Goal: Communication & Community: Answer question/provide support

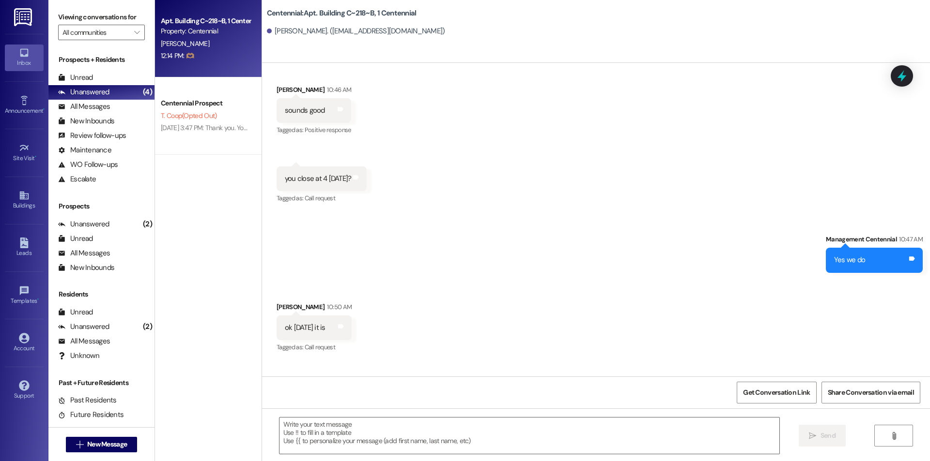
scroll to position [29159, 0]
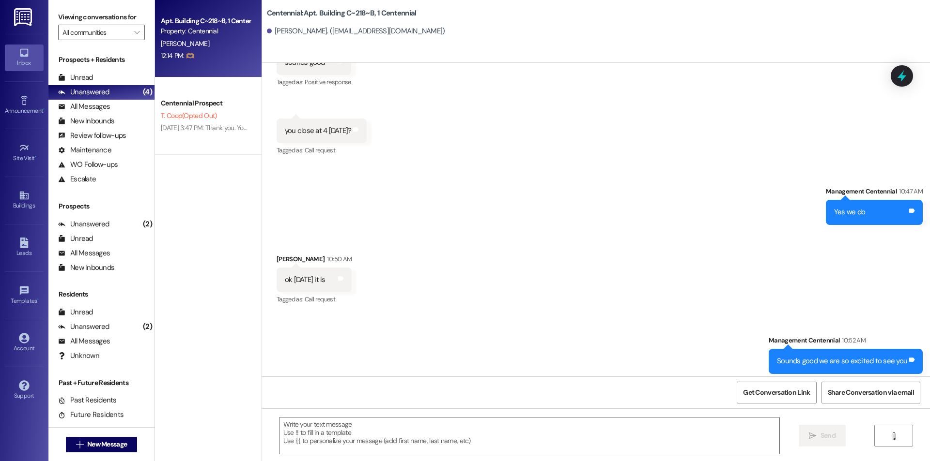
click at [285, 424] on div "🫶🏽" at bounding box center [289, 429] width 9 height 10
drag, startPoint x: 287, startPoint y: 357, endPoint x: 273, endPoint y: 359, distance: 14.7
click at [276, 417] on div "🫶🏽 Tags and notes" at bounding box center [311, 429] width 71 height 25
click at [466, 382] on div "Received via SMS Emily Peterson 12:14 PM 🫶🏽 Tags and notes" at bounding box center [596, 415] width 668 height 67
click at [107, 440] on span "New Message" at bounding box center [107, 445] width 40 height 10
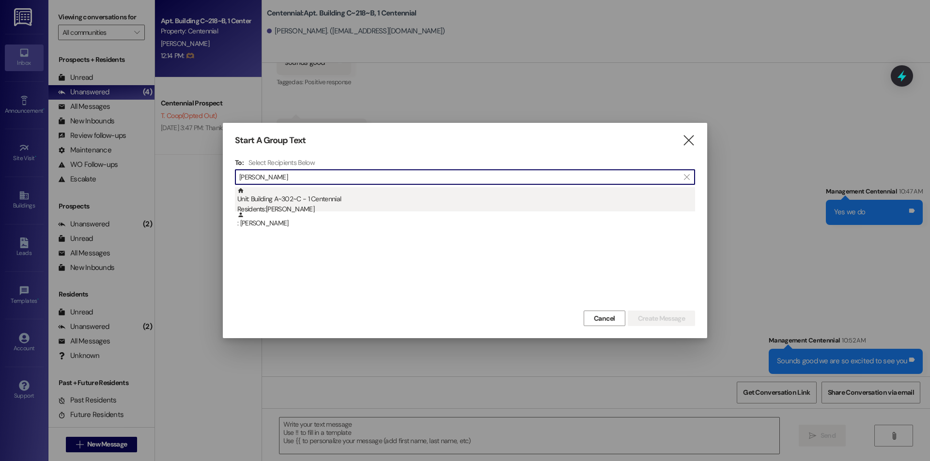
type input "jackson ward"
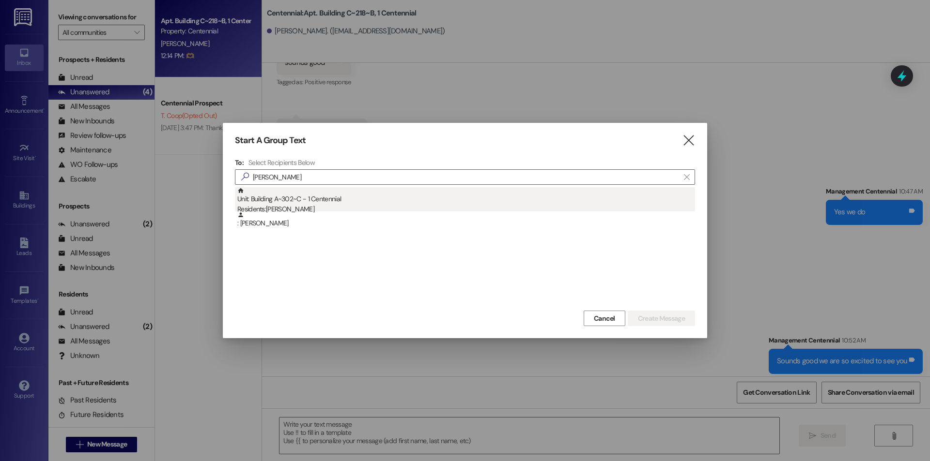
click at [331, 202] on div "Unit: Building A~302~C - 1 Centennial Residents: Jackson Ward" at bounding box center [466, 201] width 458 height 28
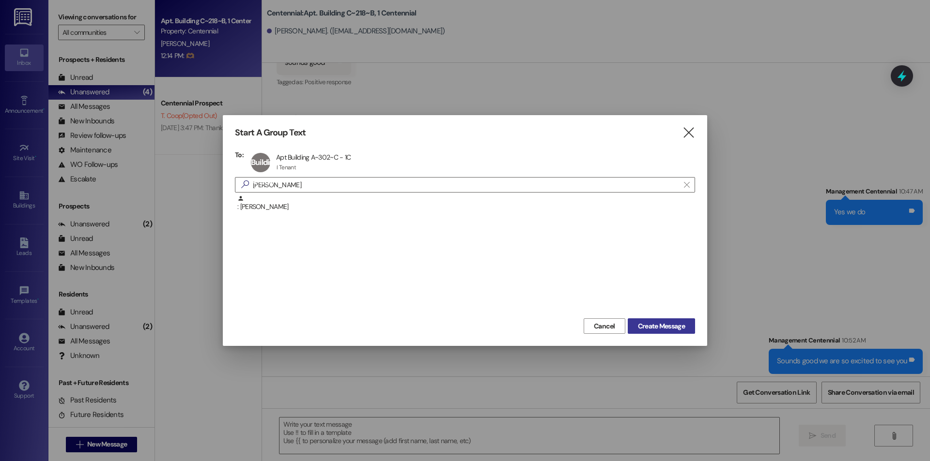
click at [674, 330] on span "Create Message" at bounding box center [661, 327] width 47 height 10
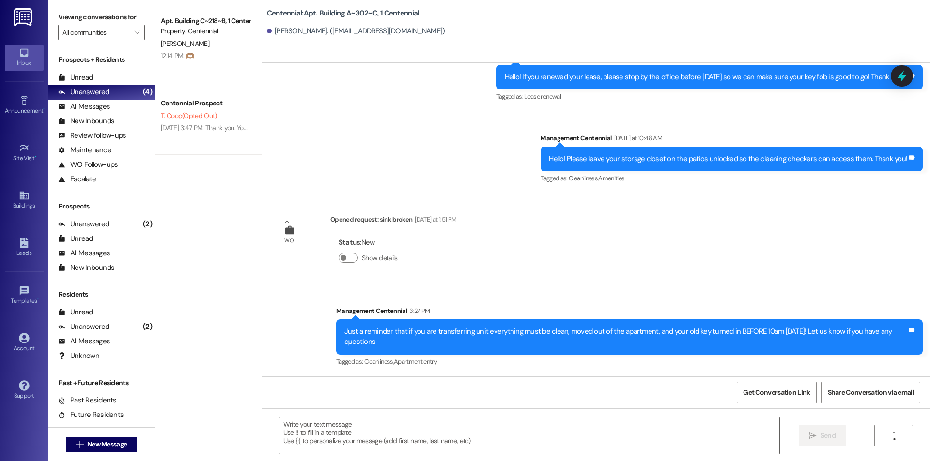
scroll to position [2461, 0]
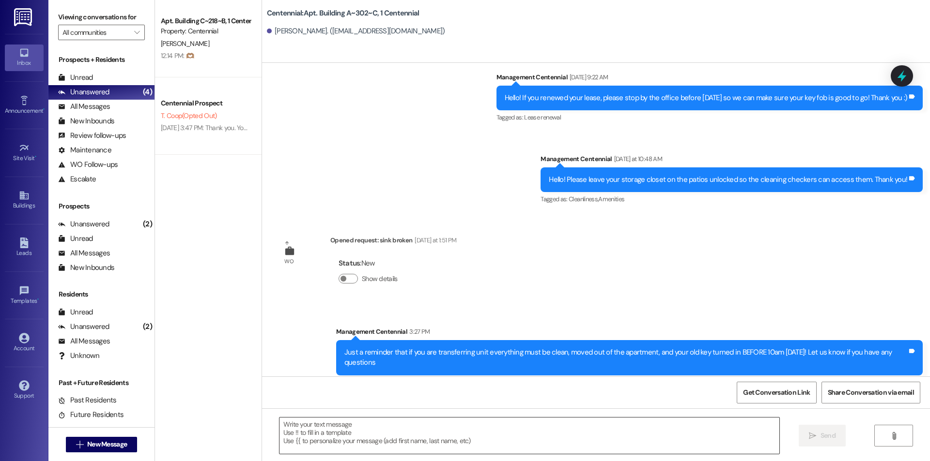
click at [417, 438] on textarea at bounding box center [529, 436] width 500 height 36
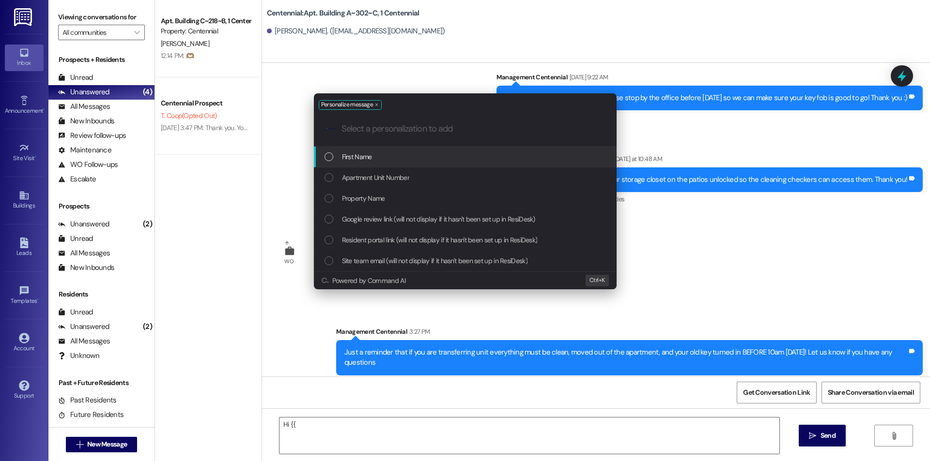
click at [364, 156] on span "First Name" at bounding box center [357, 157] width 30 height 11
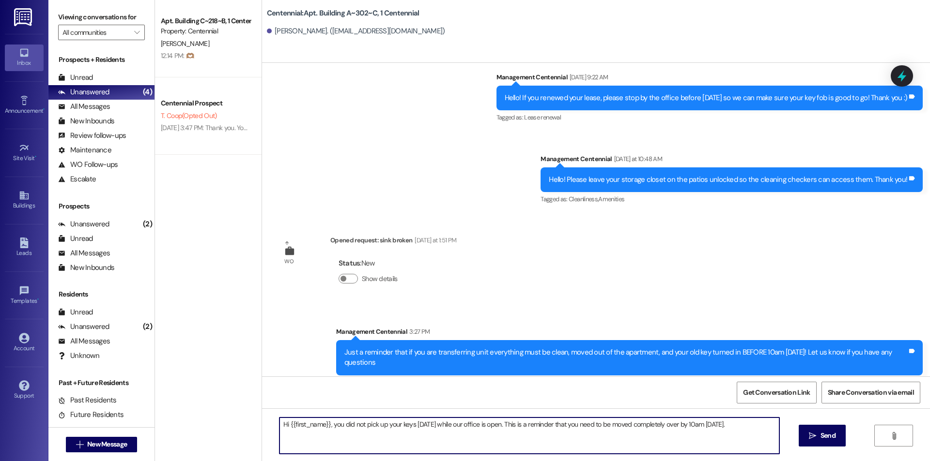
click at [734, 447] on textarea "Hi {{first_name}}, you did not pick up your keys today while our office is open…" at bounding box center [529, 436] width 500 height 36
click at [409, 437] on textarea "Hi {{first_name}}, you did not pick up your keys today while our office is open…" at bounding box center [529, 436] width 500 height 36
click at [508, 427] on textarea "Hi {{first_name}}, you did not pick up your keys today while our office is open…" at bounding box center [529, 436] width 500 height 36
click at [445, 435] on textarea "Hi {{first_name}}, you did not pick up your keys today while our office is open…" at bounding box center [529, 436] width 500 height 36
click at [507, 438] on textarea "Hi {{first_name}}, you did not pick up your keys today while our office is open…" at bounding box center [529, 436] width 500 height 36
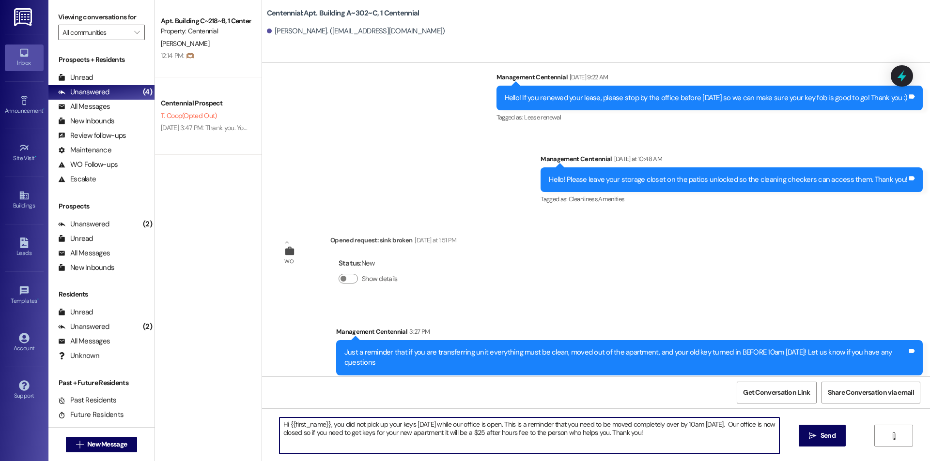
click at [476, 424] on textarea "Hi {{first_name}}, you did not pick up your keys today while our office is open…" at bounding box center [529, 436] width 500 height 36
type textarea "Hi {{first_name}}, you did not pick up your keys today while our office was ope…"
drag, startPoint x: 672, startPoint y: 442, endPoint x: 168, endPoint y: 404, distance: 505.5
click at [168, 404] on div "Apt. Building C~218~B, 1 Centennial Property: Centennial E. Peterson 12:14 PM: …" at bounding box center [542, 230] width 775 height 461
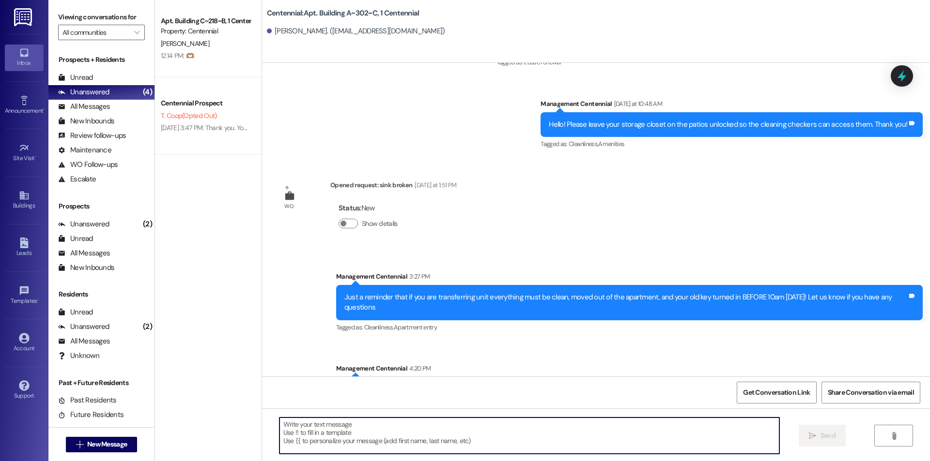
scroll to position [2539, 0]
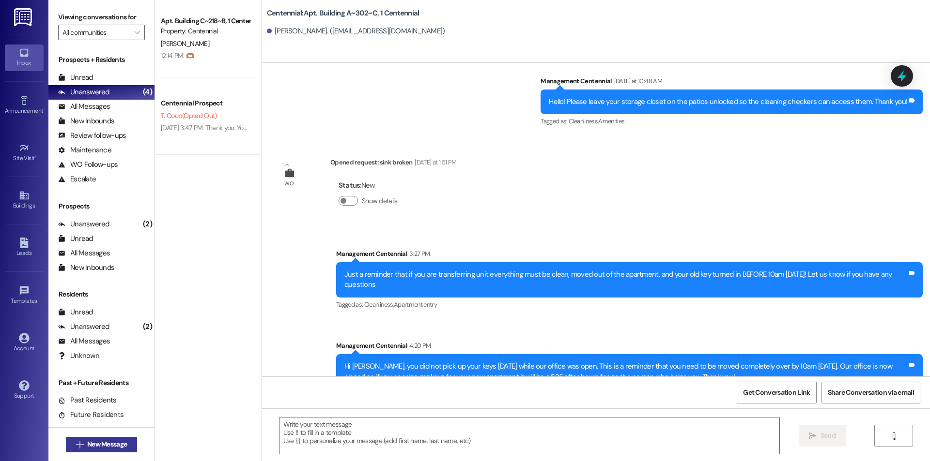
click at [95, 443] on span "New Message" at bounding box center [107, 445] width 40 height 10
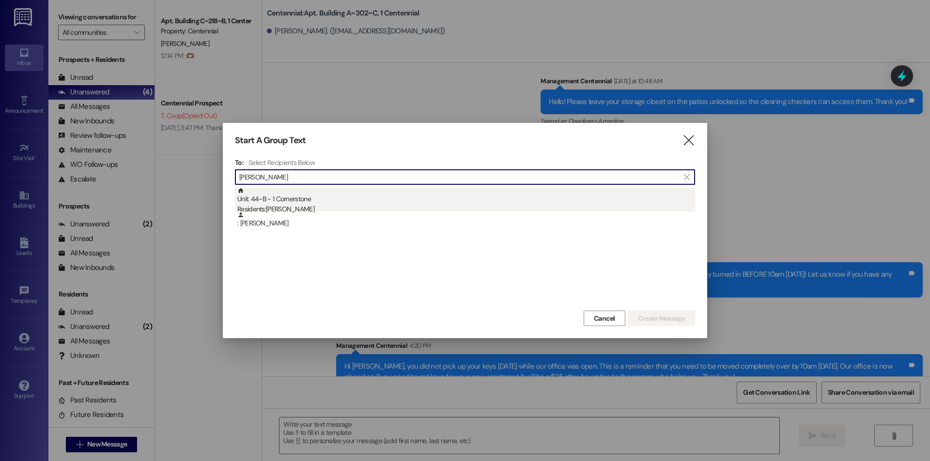
type input "alison cr"
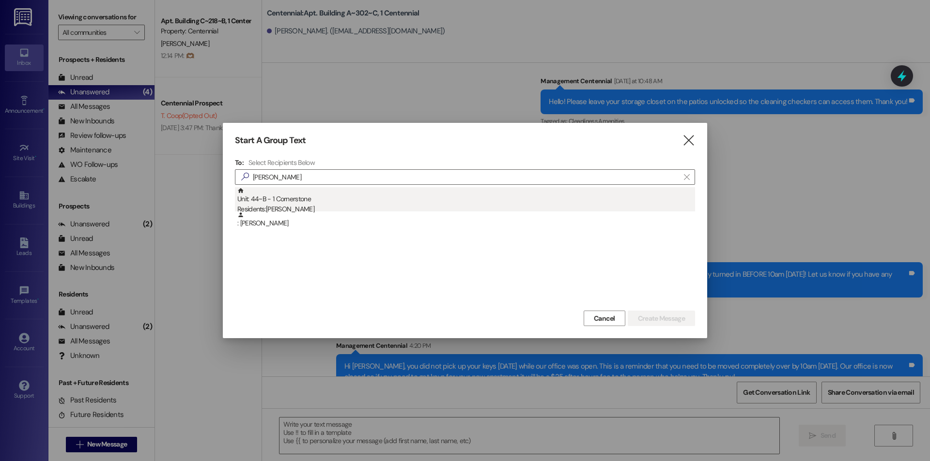
click at [319, 197] on div "Unit: 44~B - 1 Cornerstone Residents: Alison Creason" at bounding box center [466, 201] width 458 height 28
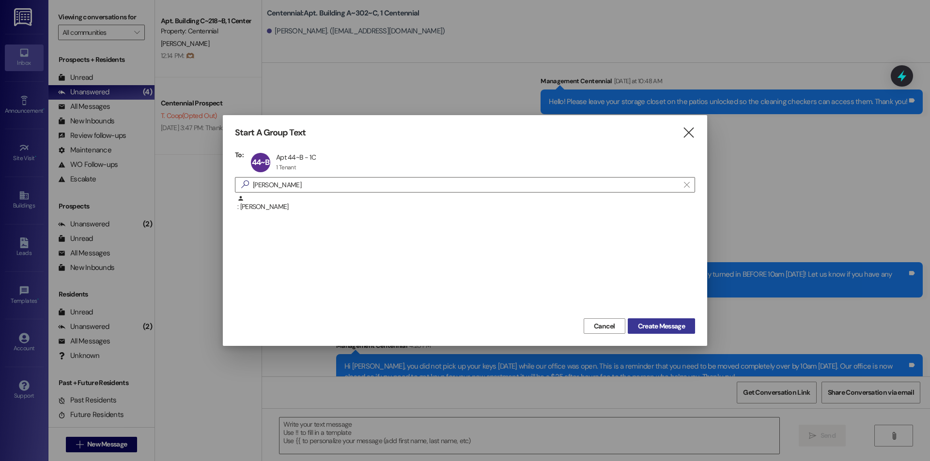
click at [669, 326] on span "Create Message" at bounding box center [661, 327] width 47 height 10
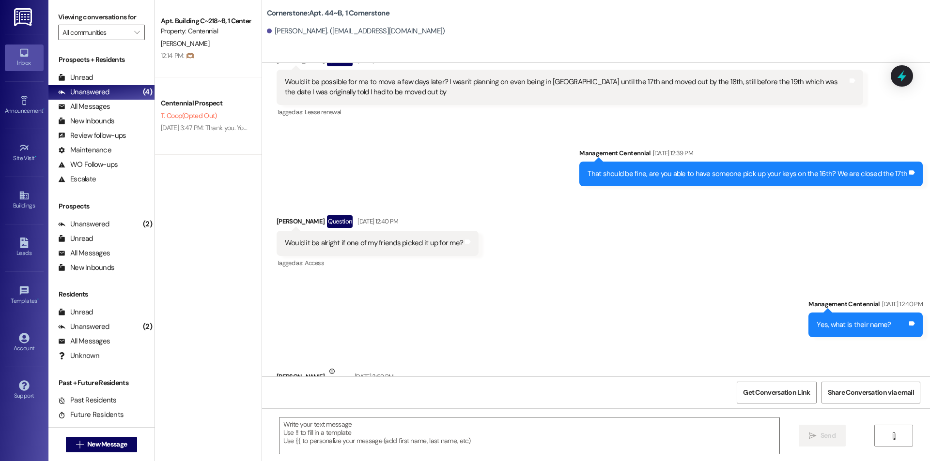
scroll to position [5312, 0]
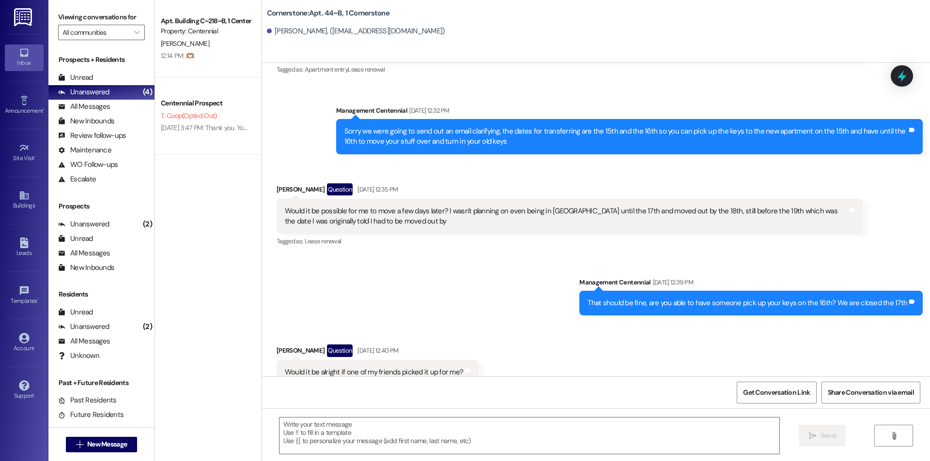
click at [501, 256] on div "Sent via SMS Management Centennial Aug 01, 2025 at 12:39 PM That should be fine…" at bounding box center [596, 289] width 668 height 67
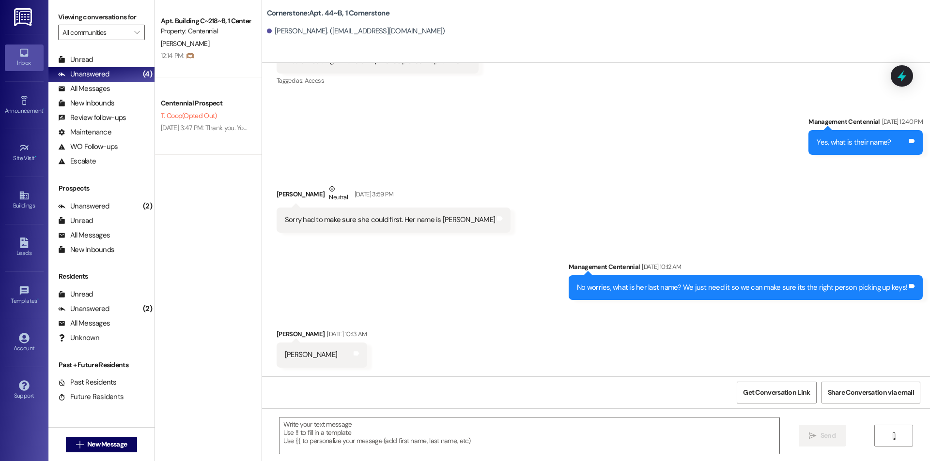
scroll to position [5829, 0]
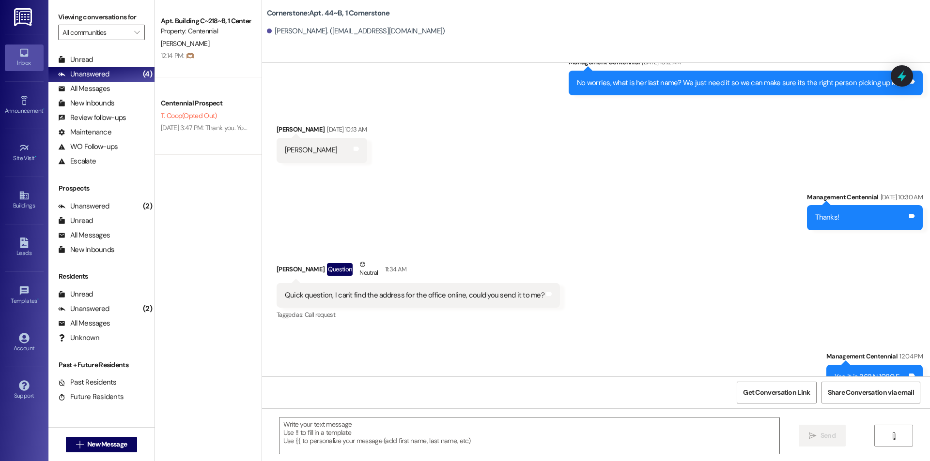
click at [121, 435] on div " New Message" at bounding box center [102, 445] width 72 height 24
click at [117, 439] on button " New Message" at bounding box center [102, 444] width 72 height 15
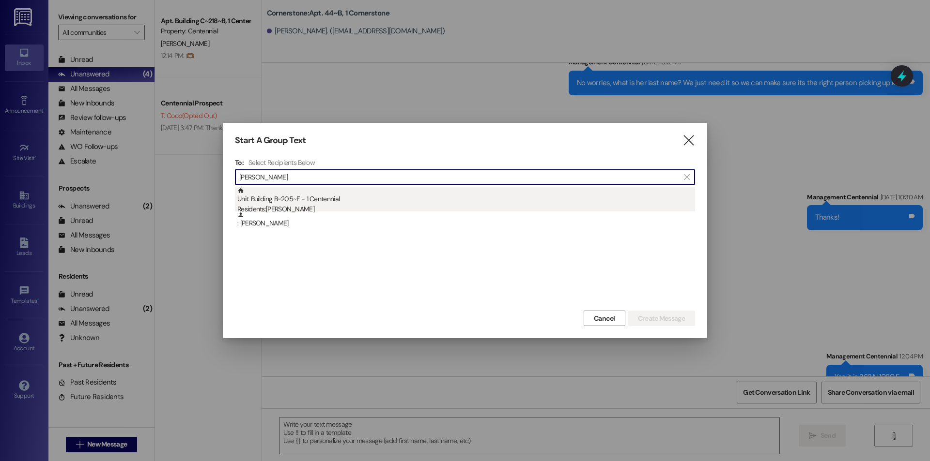
type input "damon stev"
click at [313, 199] on div "Unit: Building B~205~F - 1 Centennial Residents: Damon Stevens" at bounding box center [466, 201] width 458 height 28
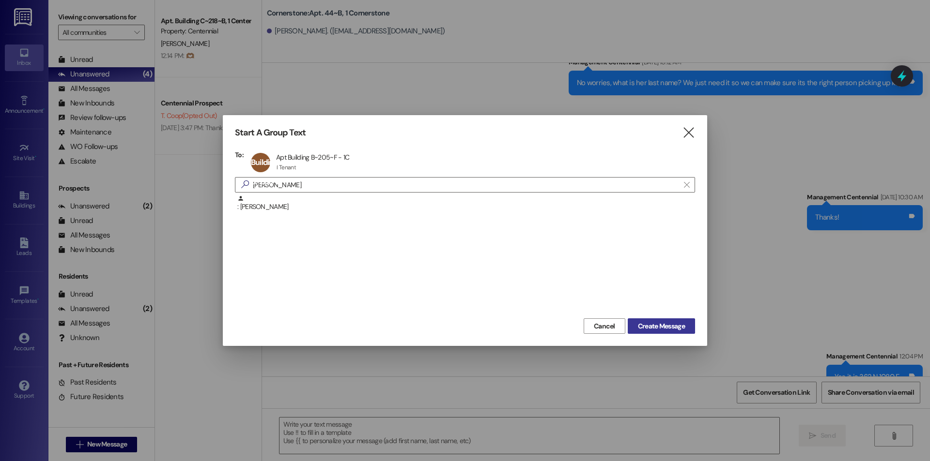
click at [666, 321] on button "Create Message" at bounding box center [661, 326] width 67 height 15
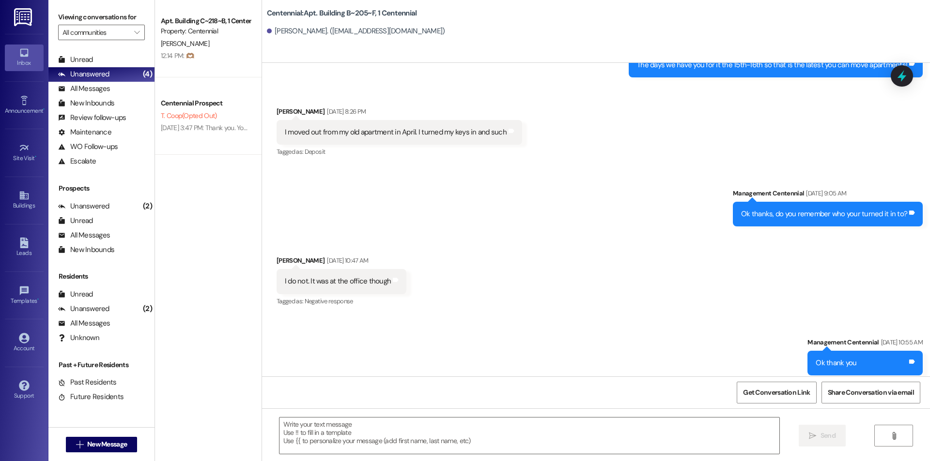
scroll to position [10856, 0]
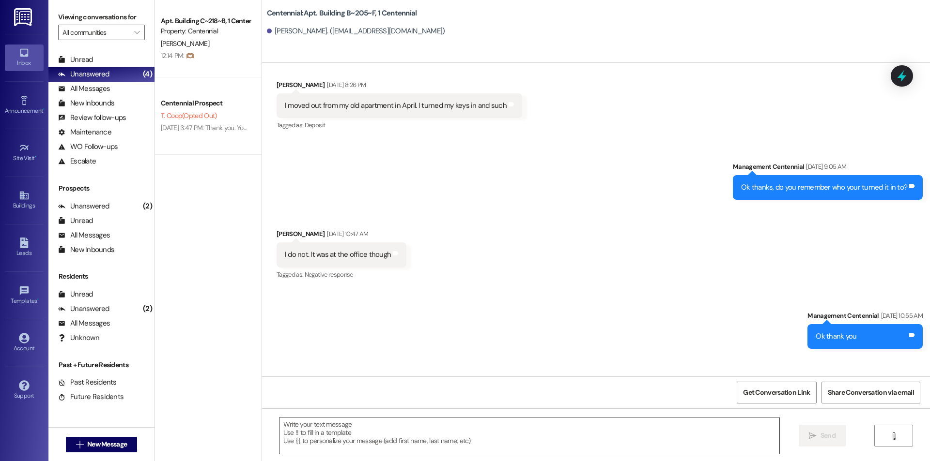
click at [377, 442] on textarea at bounding box center [529, 436] width 500 height 36
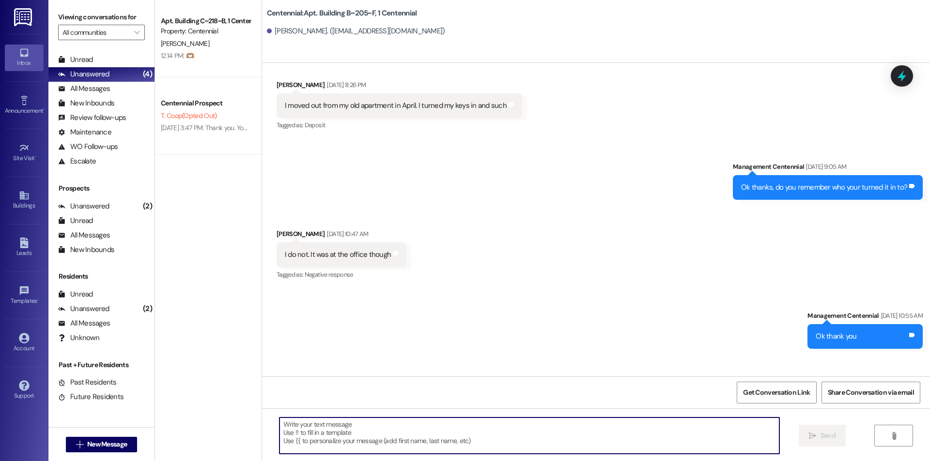
paste textarea "Hi {{first_name}}, you did not pick up your keys today while our office was ope…"
type textarea "Hi {{first_name}}, you did not pick up your keys today while our office was ope…"
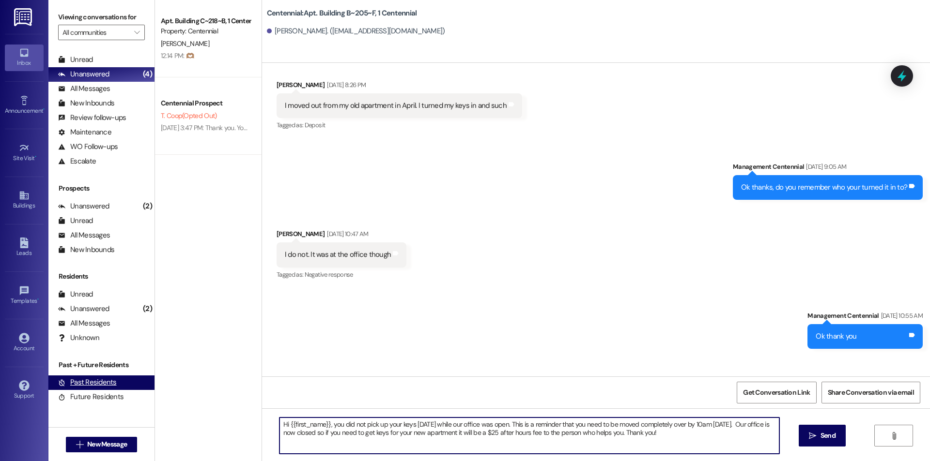
drag, startPoint x: 593, startPoint y: 437, endPoint x: 55, endPoint y: 376, distance: 541.4
click at [55, 377] on div "Viewing conversations for All communities  Prospects + Residents Unread (0) Un…" at bounding box center [488, 230] width 881 height 461
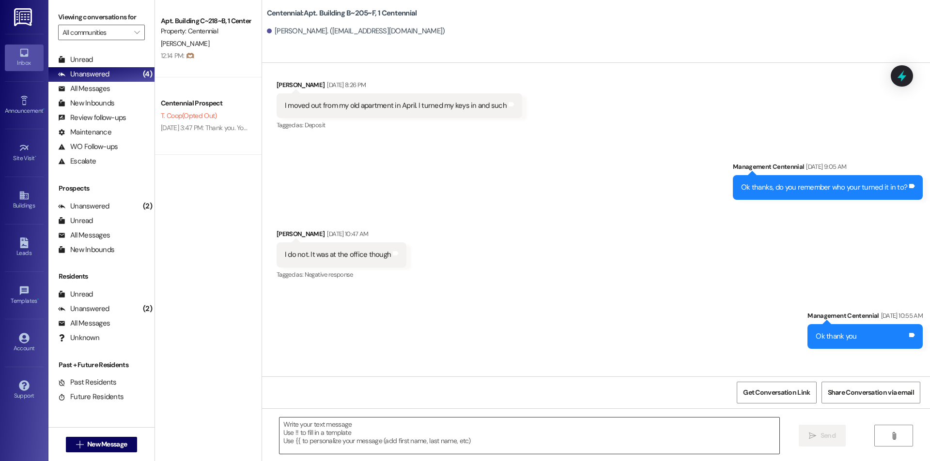
click at [337, 428] on textarea at bounding box center [529, 436] width 500 height 36
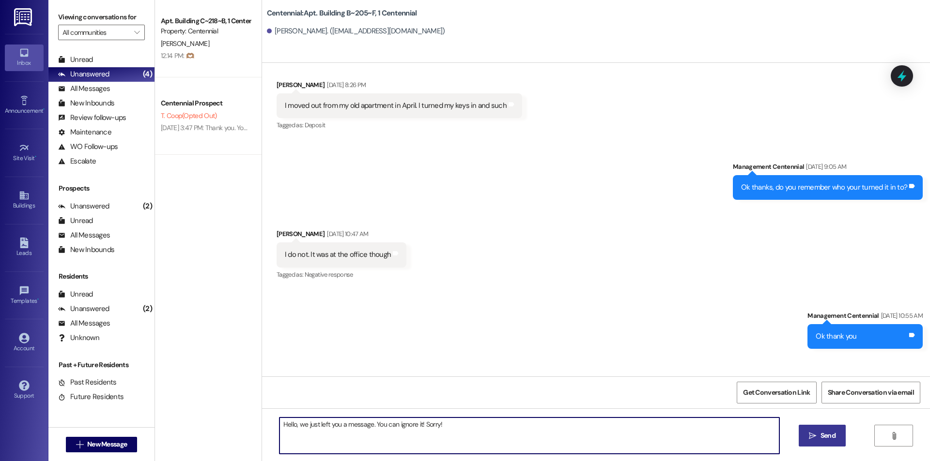
type textarea "Hello, we just left you a message. You can ignore it! Sorry!"
click at [805, 438] on button " Send" at bounding box center [821, 436] width 47 height 22
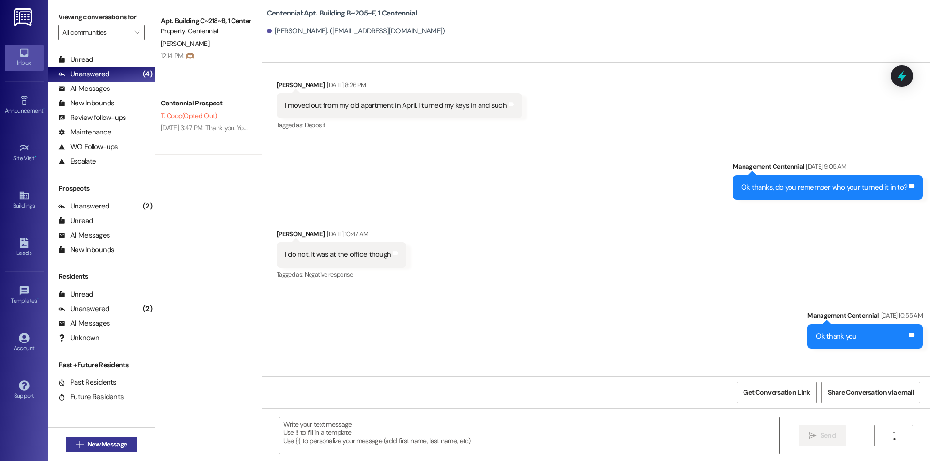
click at [105, 437] on button " New Message" at bounding box center [102, 444] width 72 height 15
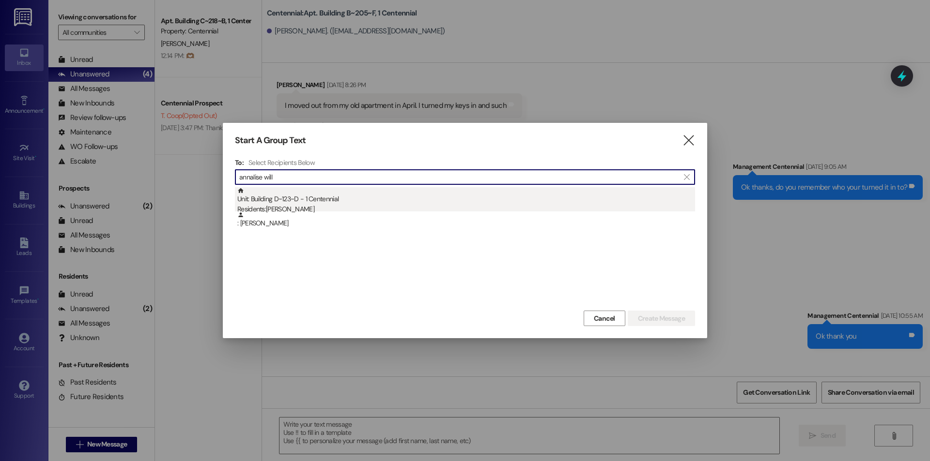
type input "annalise will"
click at [338, 187] on div "Unit: Building D~123~D - 1 Centennial Residents: Annalise Williams" at bounding box center [466, 201] width 458 height 28
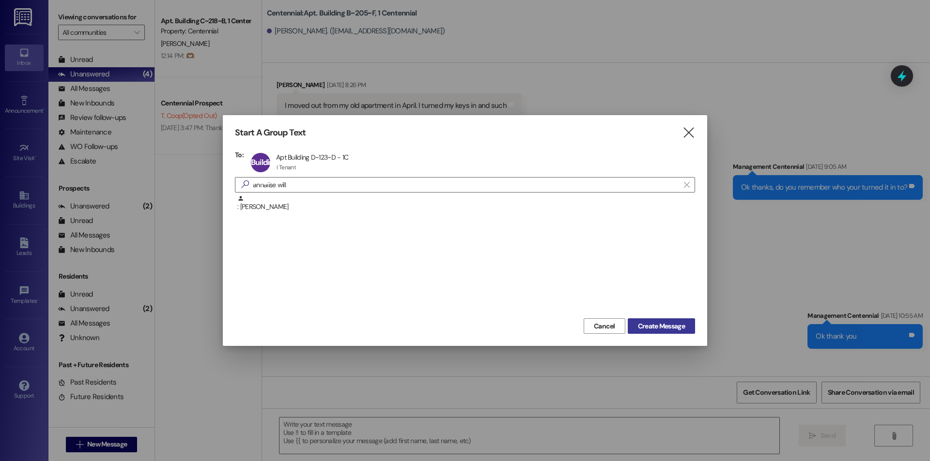
click at [647, 320] on button "Create Message" at bounding box center [661, 326] width 67 height 15
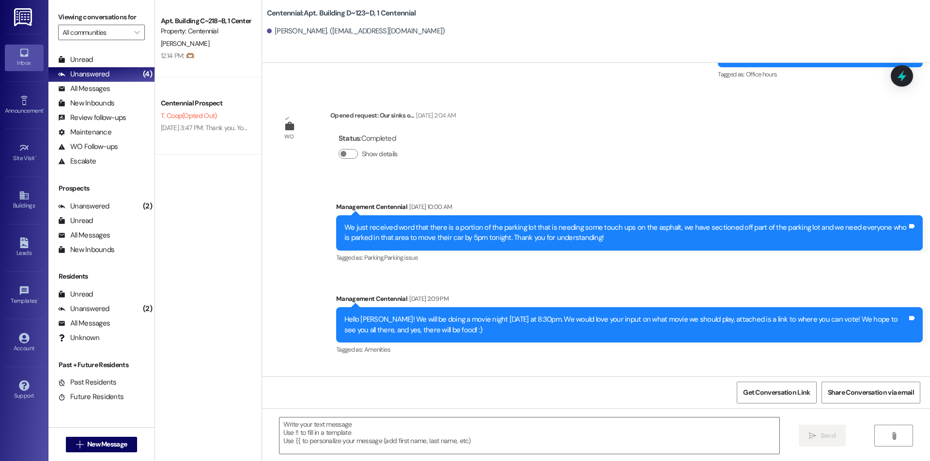
scroll to position [11532, 0]
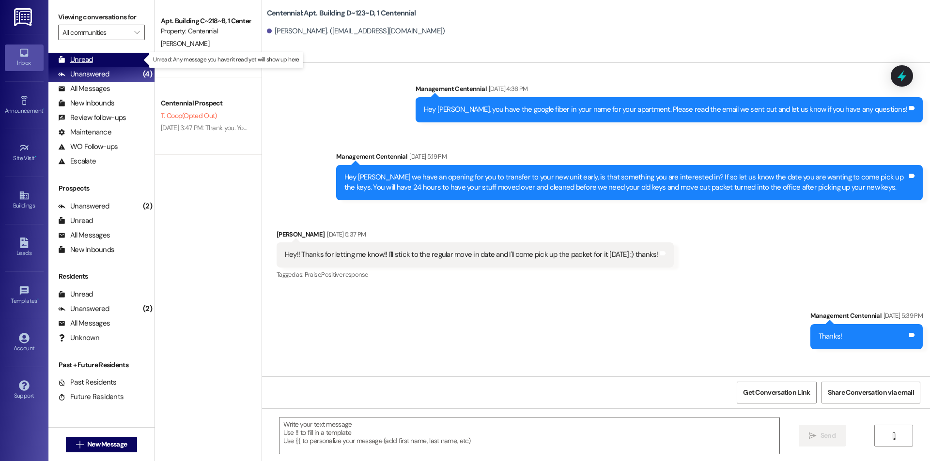
click at [95, 55] on div "Unread (0)" at bounding box center [101, 60] width 106 height 15
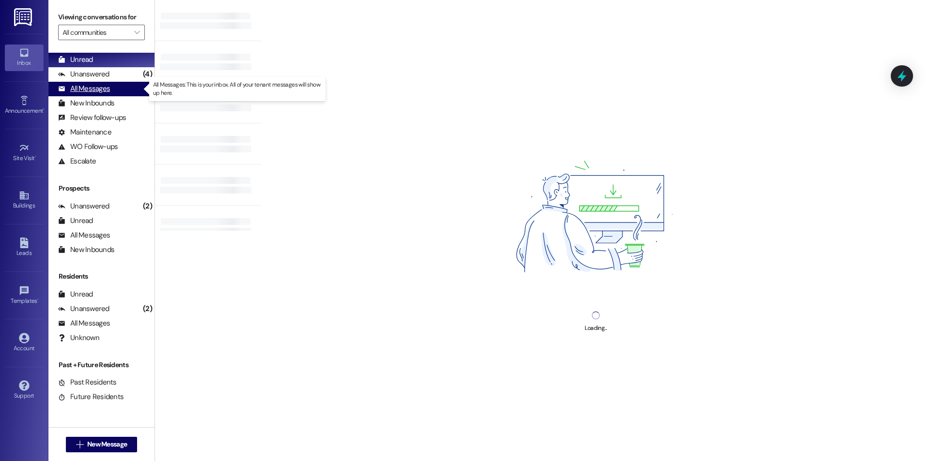
click at [116, 92] on div "All Messages (undefined)" at bounding box center [101, 89] width 106 height 15
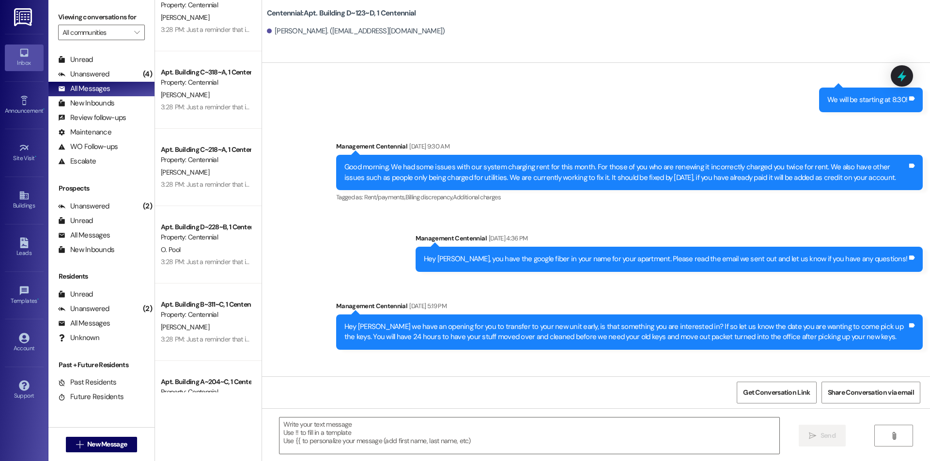
scroll to position [775, 0]
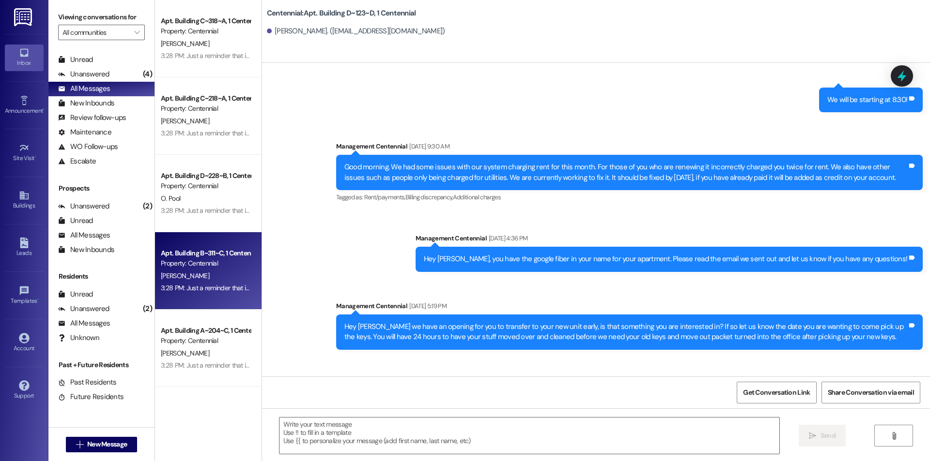
click at [209, 267] on div "Property: Centennial" at bounding box center [206, 264] width 90 height 10
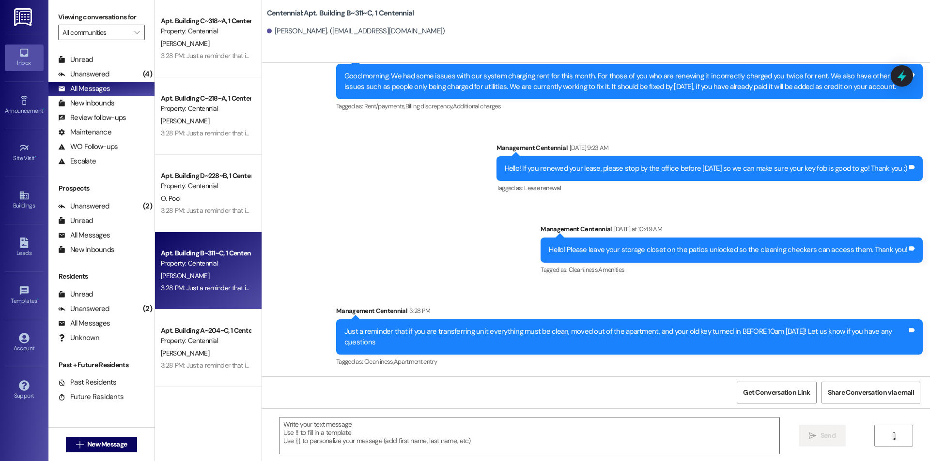
scroll to position [9102, 0]
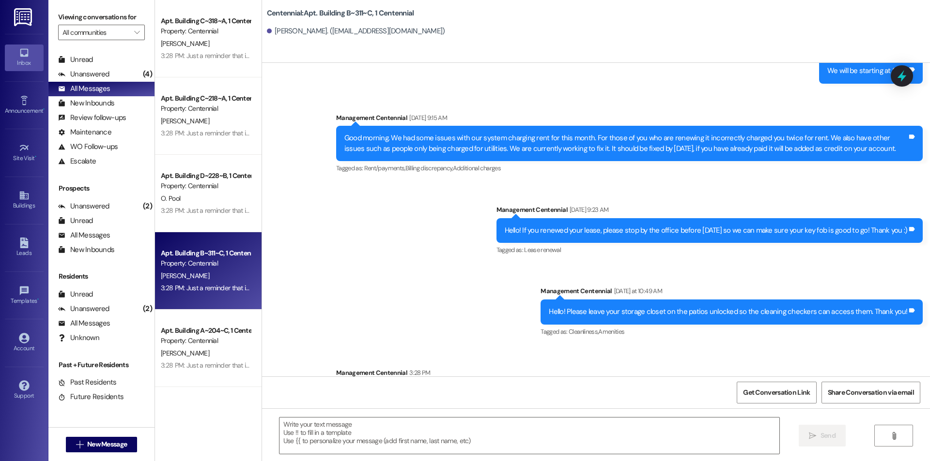
drag, startPoint x: 383, startPoint y: 335, endPoint x: 375, endPoint y: 339, distance: 9.1
click at [375, 389] on div "Just a reminder that if you are transferring unit everything must be clean, mov…" at bounding box center [625, 399] width 563 height 21
click at [393, 389] on div "Just a reminder that if you are transferring unit everything must be clean, mov…" at bounding box center [625, 399] width 563 height 21
drag, startPoint x: 386, startPoint y: 344, endPoint x: 333, endPoint y: 333, distance: 54.3
click at [336, 382] on div "Just a reminder that if you are transferring unit everything must be clean, mov…" at bounding box center [629, 399] width 586 height 35
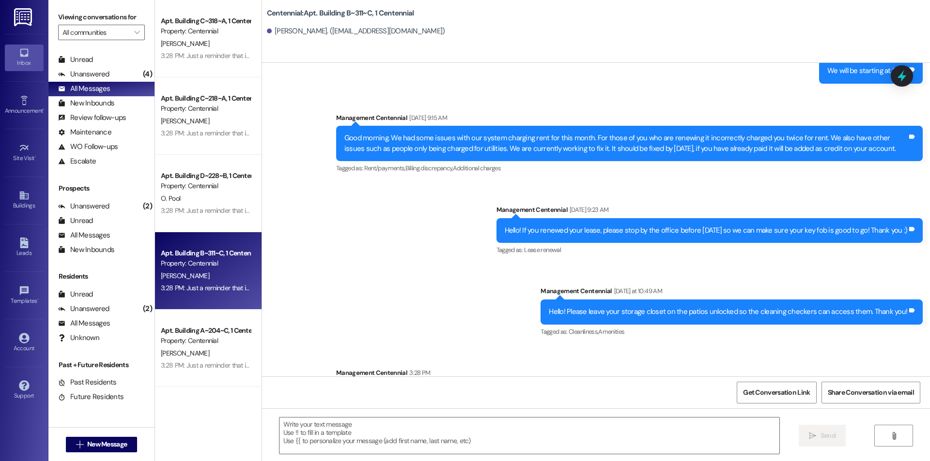
copy div "Just a reminder that if you are transferring unit everything must be clean, mov…"
click at [18, 107] on div "Announcement •" at bounding box center [24, 111] width 48 height 10
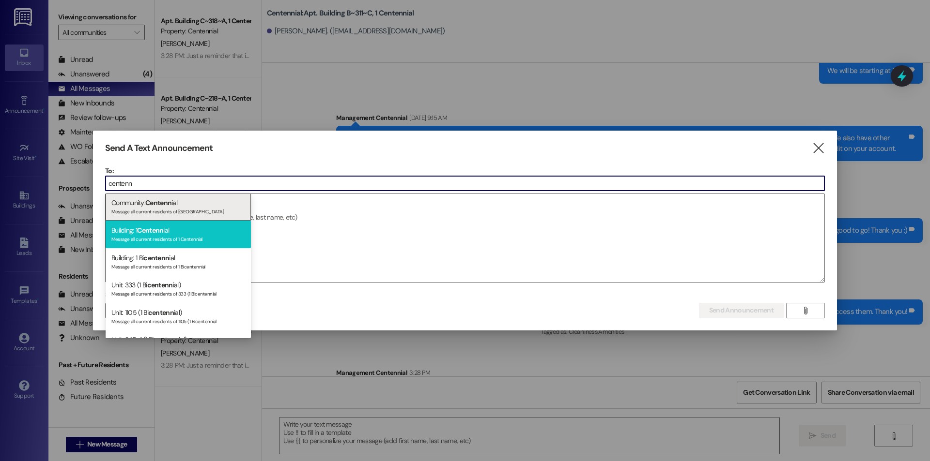
type input "centenn"
click at [179, 229] on div "Building: 1 Centenn ial Message all current residents of 1 Centennial" at bounding box center [178, 235] width 145 height 28
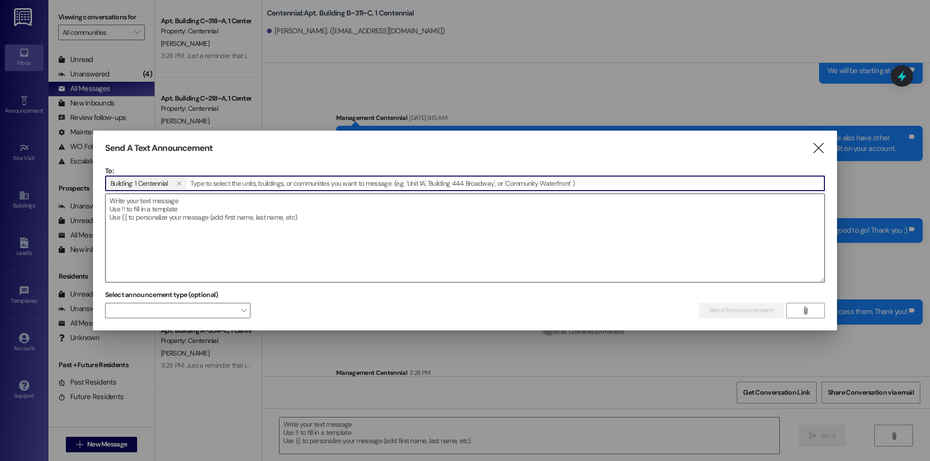
click at [215, 226] on textarea at bounding box center [465, 238] width 719 height 88
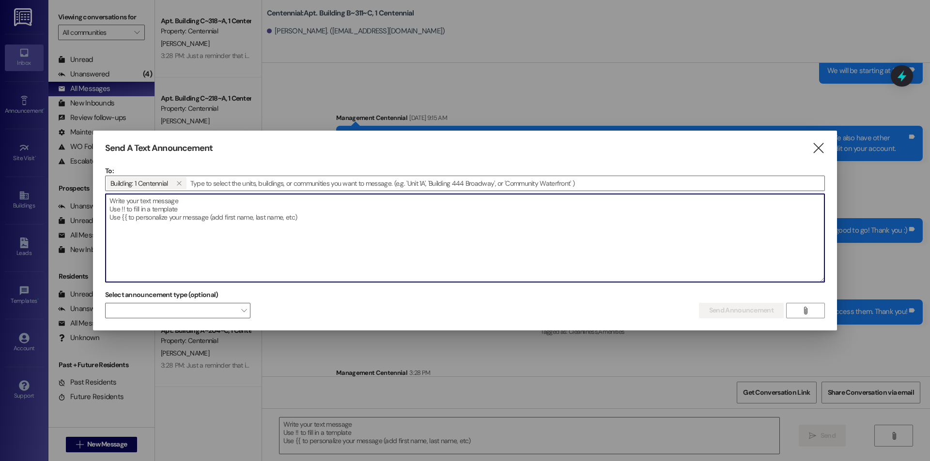
paste textarea "Just a reminder that if you are transferring unit everything must be clean, mov…"
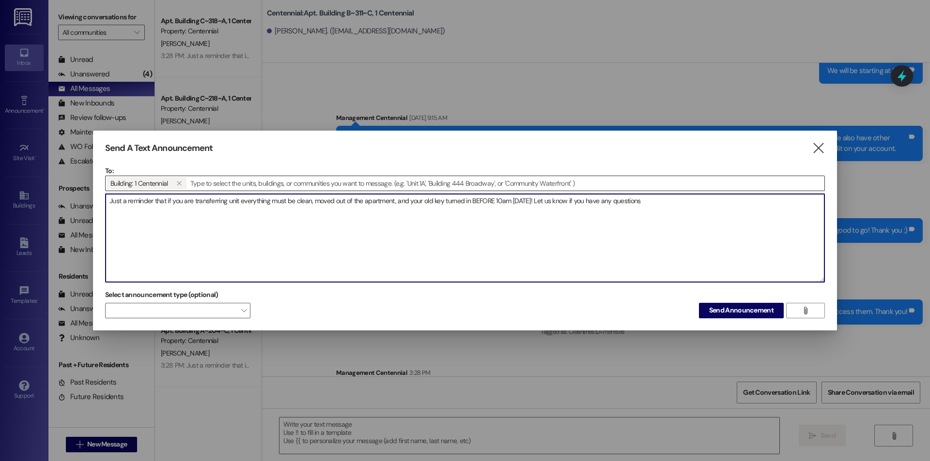
type textarea "Just a reminder that if you are transferring unit everything must be clean, mov…"
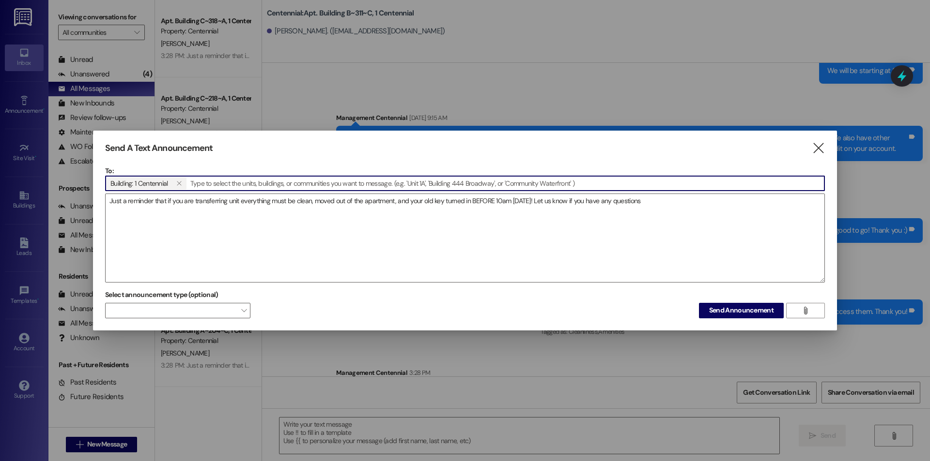
click at [249, 181] on input at bounding box center [505, 183] width 637 height 15
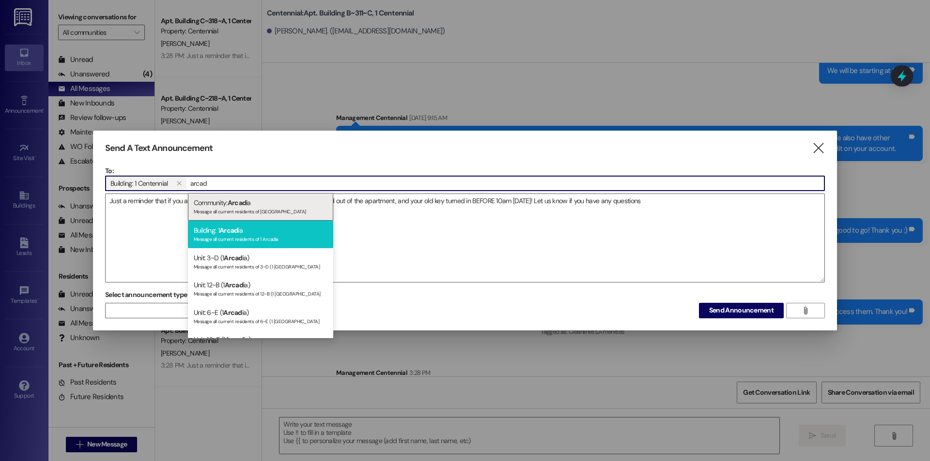
type input "arcad"
click at [265, 233] on div "Building: 1 Arcad ia Message all current residents of 1 Arcadia" at bounding box center [260, 235] width 145 height 28
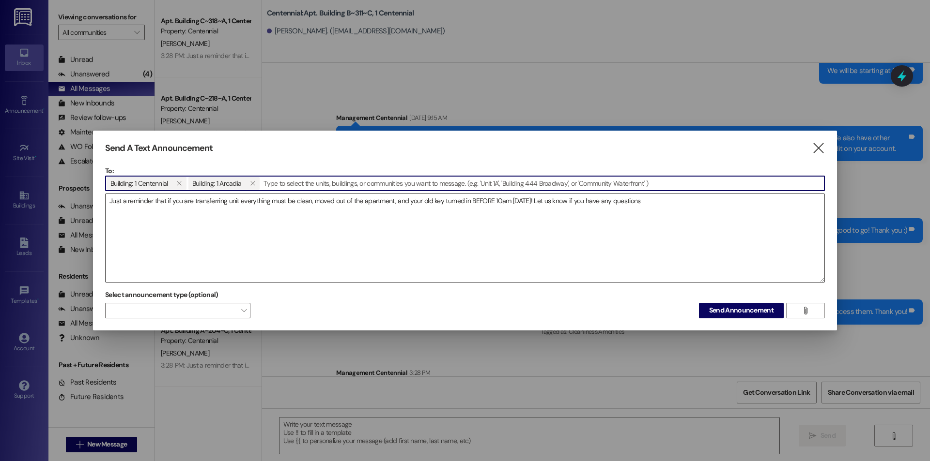
click at [654, 208] on textarea "Just a reminder that if you are transferring unit everything must be clean, mov…" at bounding box center [465, 238] width 719 height 88
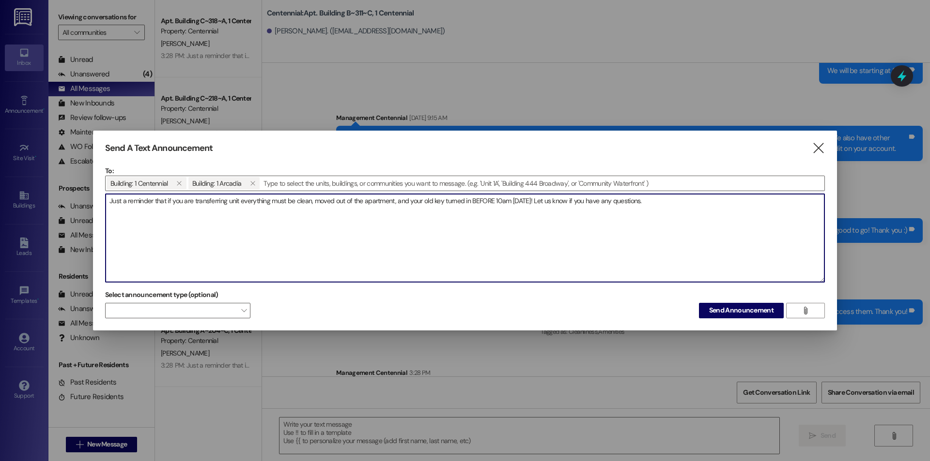
click at [677, 212] on textarea "Just a reminder that if you are transferring unit everything must be clean, mov…" at bounding box center [465, 238] width 719 height 88
type textarea "Just a reminder that if you are transferring unit everything must be clean, mov…"
click at [709, 309] on span "Send Announcement" at bounding box center [741, 311] width 64 height 10
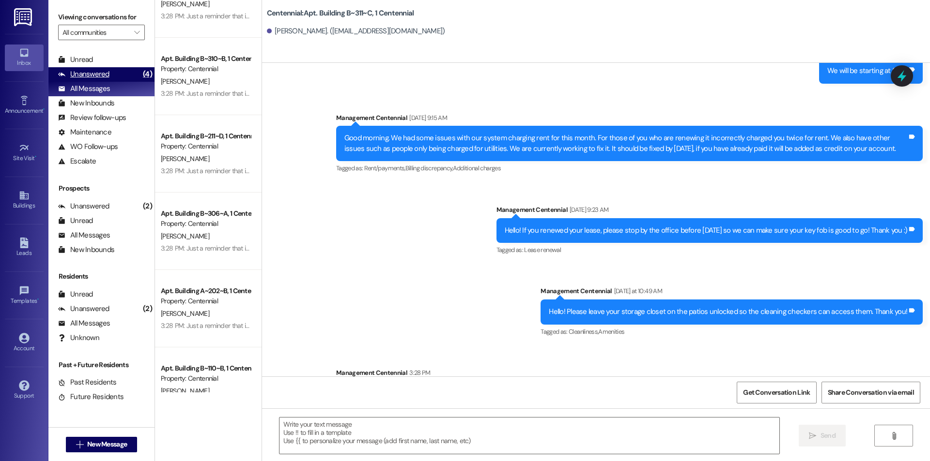
scroll to position [1291, 0]
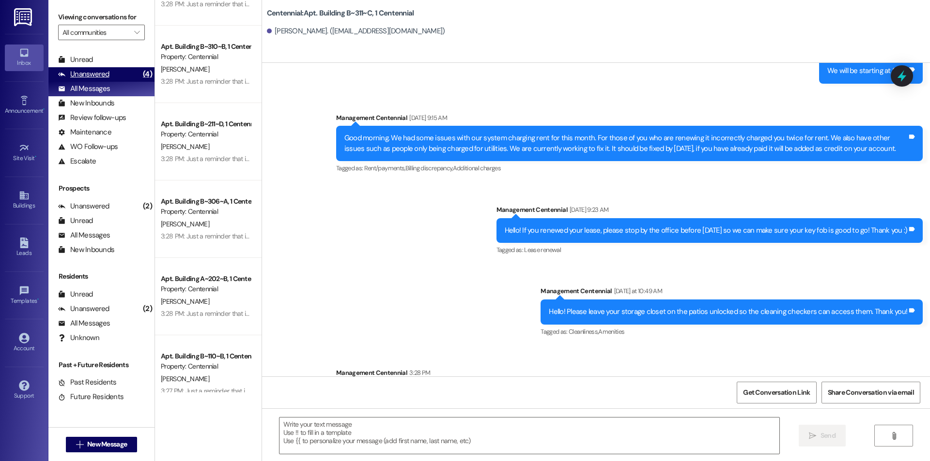
click at [80, 75] on div "Unanswered" at bounding box center [83, 74] width 51 height 10
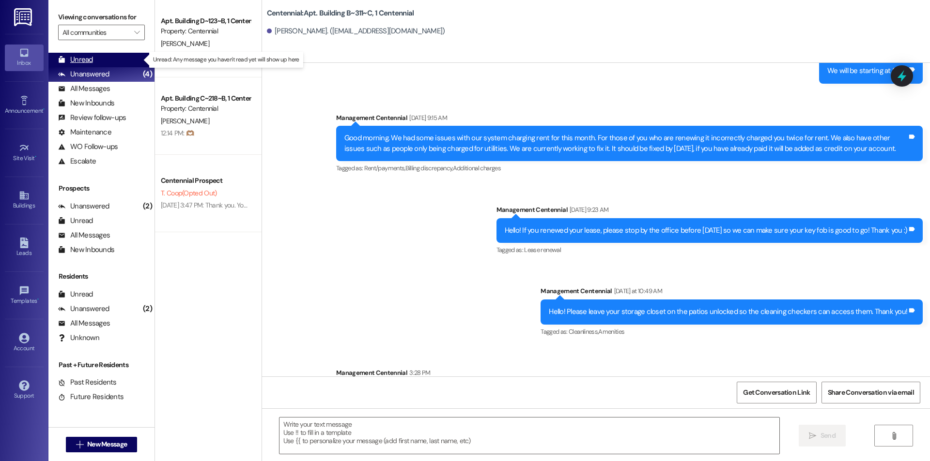
click at [88, 63] on div "Unread" at bounding box center [75, 60] width 35 height 10
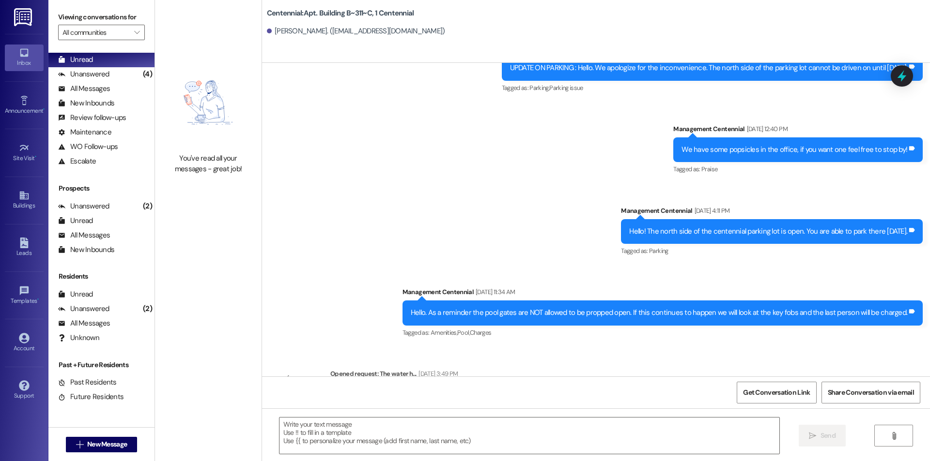
scroll to position [7859, 0]
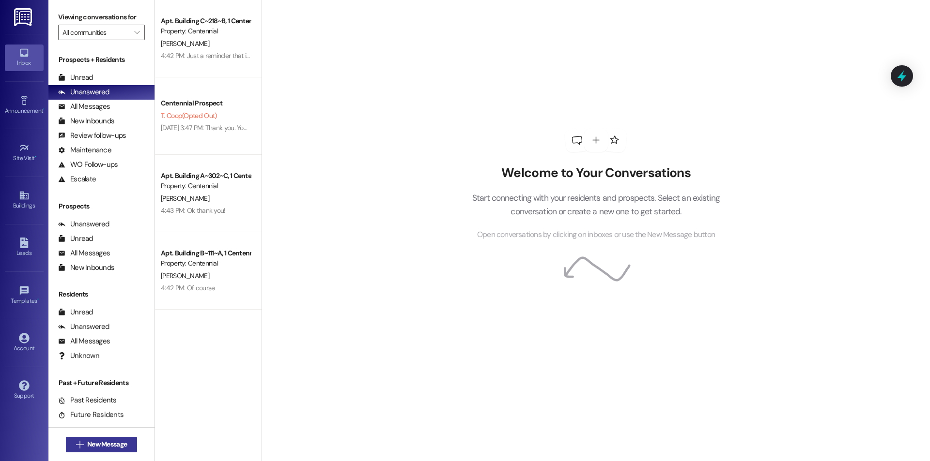
click at [87, 444] on span "New Message" at bounding box center [107, 445] width 40 height 10
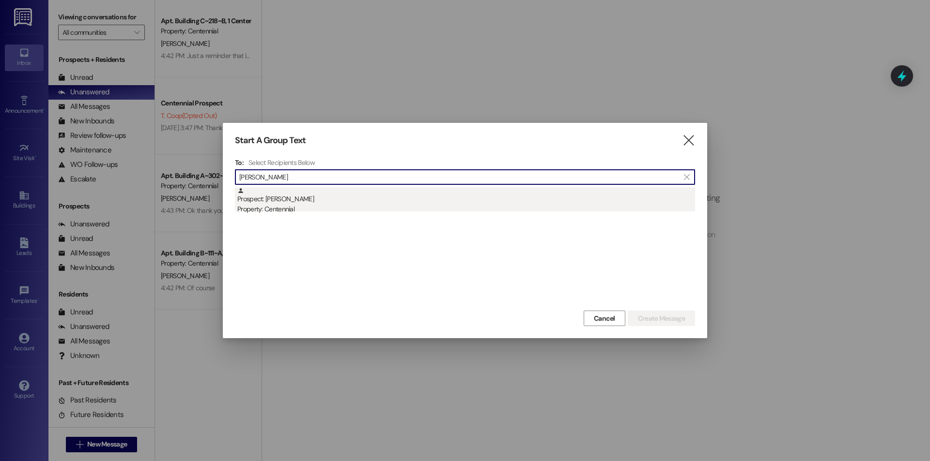
type input "elizabeth roun"
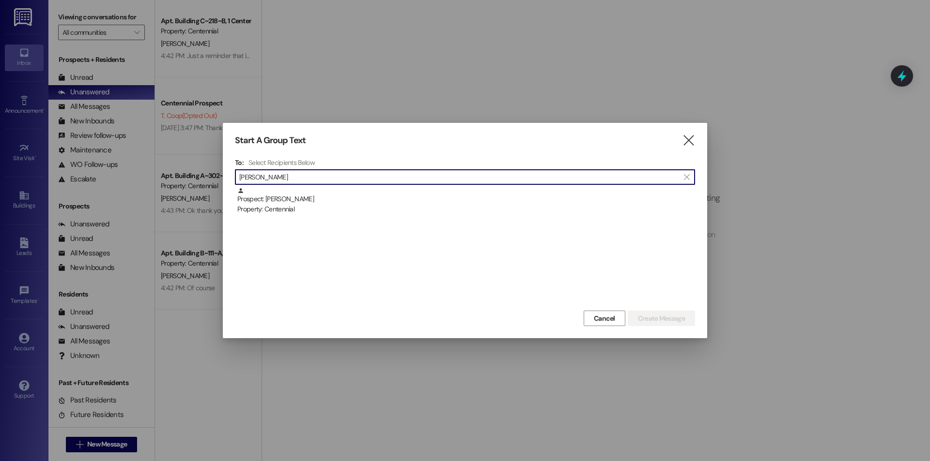
drag, startPoint x: 373, startPoint y: 207, endPoint x: 386, endPoint y: 215, distance: 15.0
click at [373, 207] on div "Property: Centennial" at bounding box center [466, 209] width 458 height 10
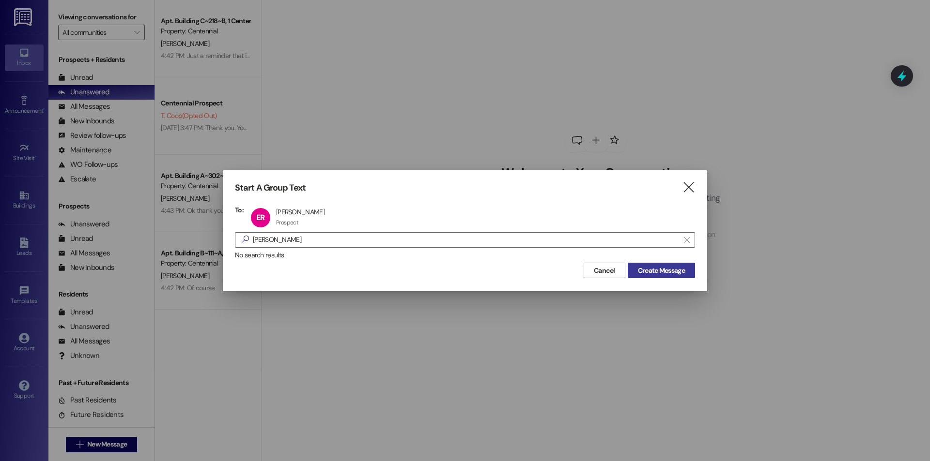
click at [666, 271] on span "Create Message" at bounding box center [661, 271] width 47 height 10
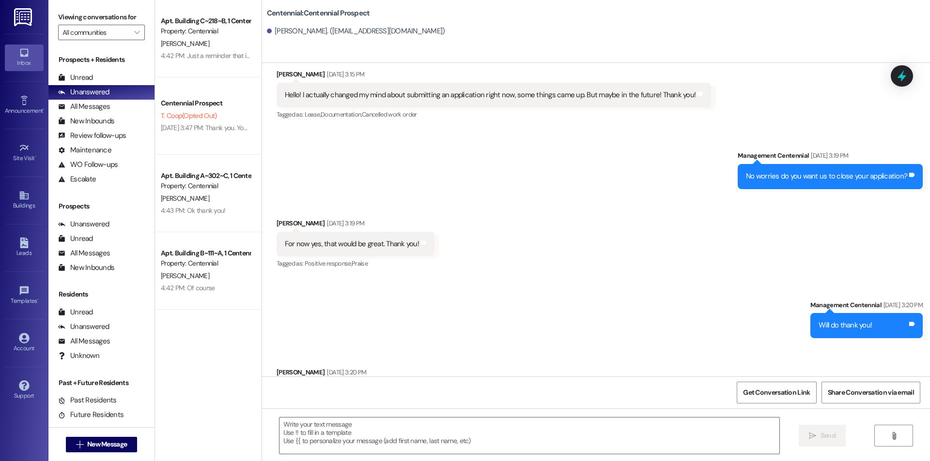
scroll to position [383, 0]
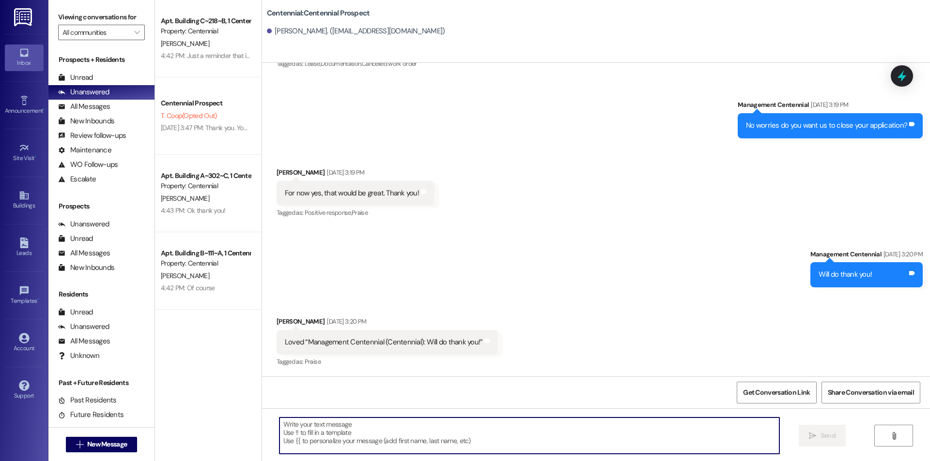
click at [382, 426] on textarea at bounding box center [529, 436] width 500 height 36
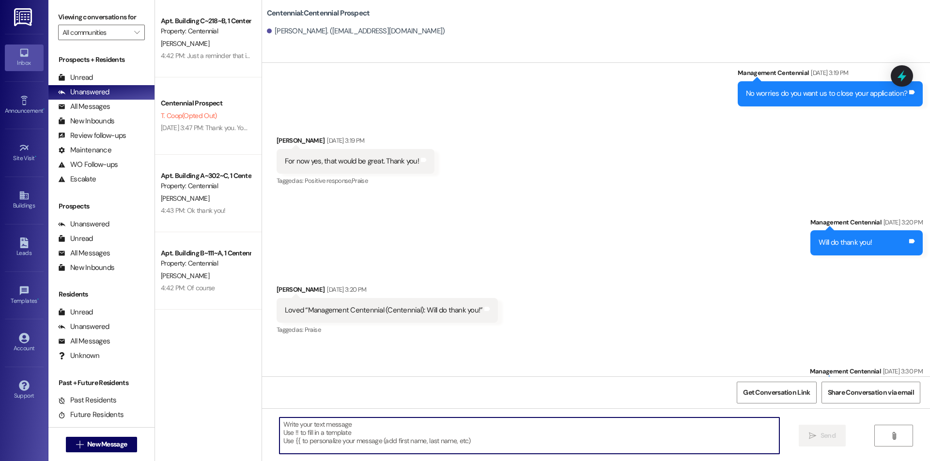
scroll to position [451, 0]
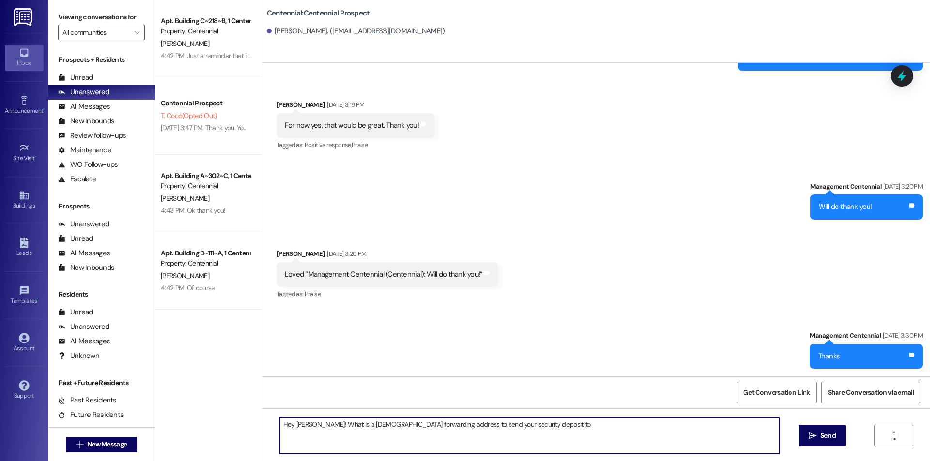
type textarea "Hey Elizabeth! What is a god forwarding address to send your security deposit t…"
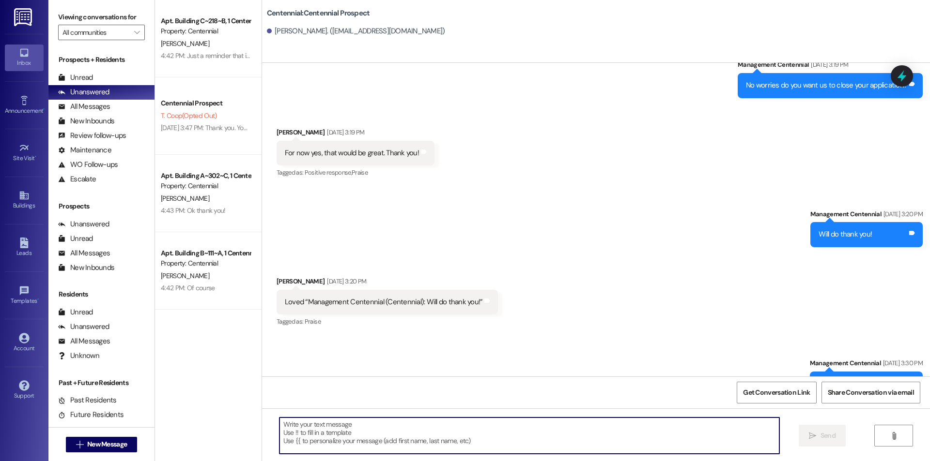
scroll to position [518, 0]
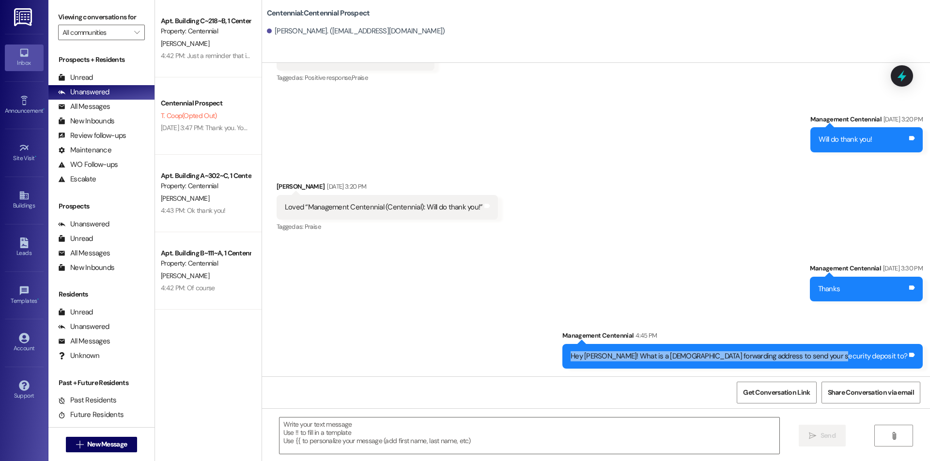
drag, startPoint x: 894, startPoint y: 353, endPoint x: 652, endPoint y: 353, distance: 242.1
click at [652, 353] on div "Hey Elizabeth! What is a god forwarding address to send your security deposit t…" at bounding box center [742, 356] width 360 height 25
copy div "Hey Elizabeth! What is a god forwarding address to send your security deposit t…"
click at [90, 440] on span "New Message" at bounding box center [107, 445] width 40 height 10
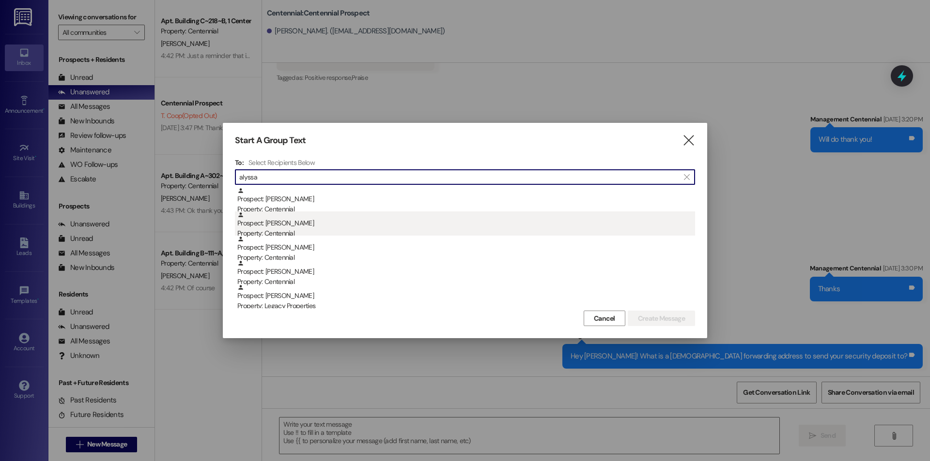
type input "alyssa"
click at [263, 221] on div "Prospect: Alyssa Cragun Property: Centennial" at bounding box center [466, 226] width 458 height 28
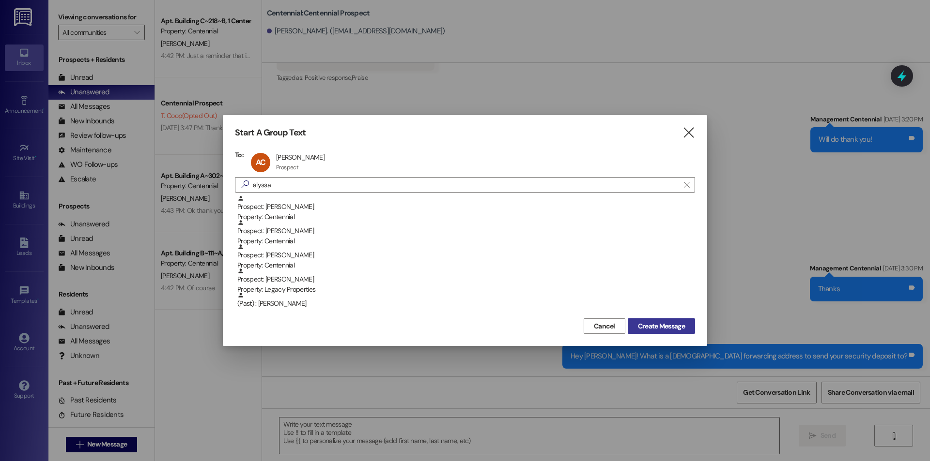
click at [649, 327] on span "Create Message" at bounding box center [661, 327] width 47 height 10
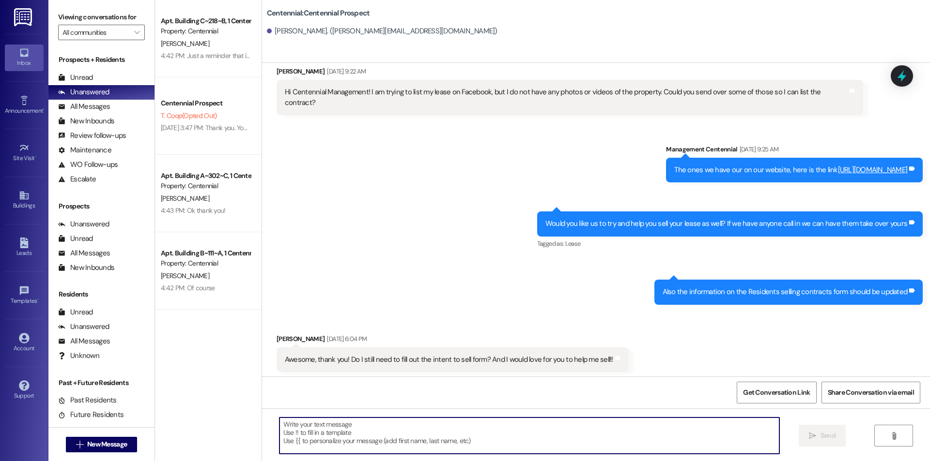
scroll to position [1194, 0]
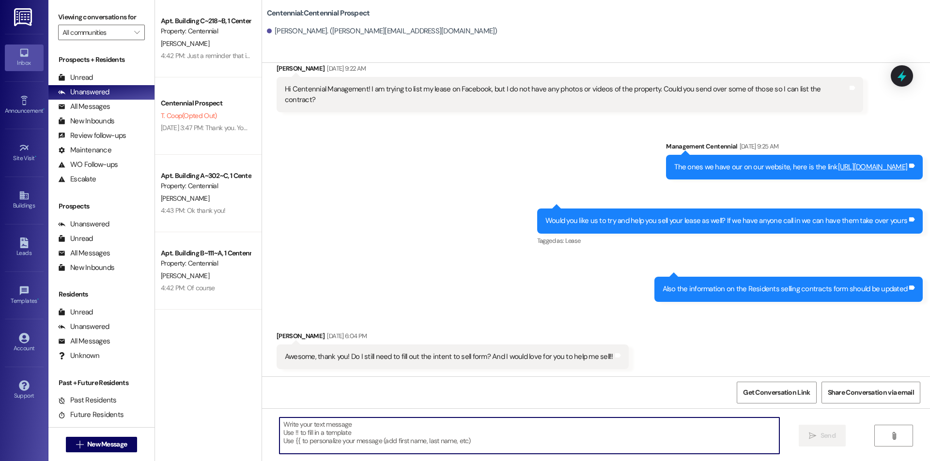
paste textarea "Hey Elizabeth! What is a god forwarding address to send your security deposit t…"
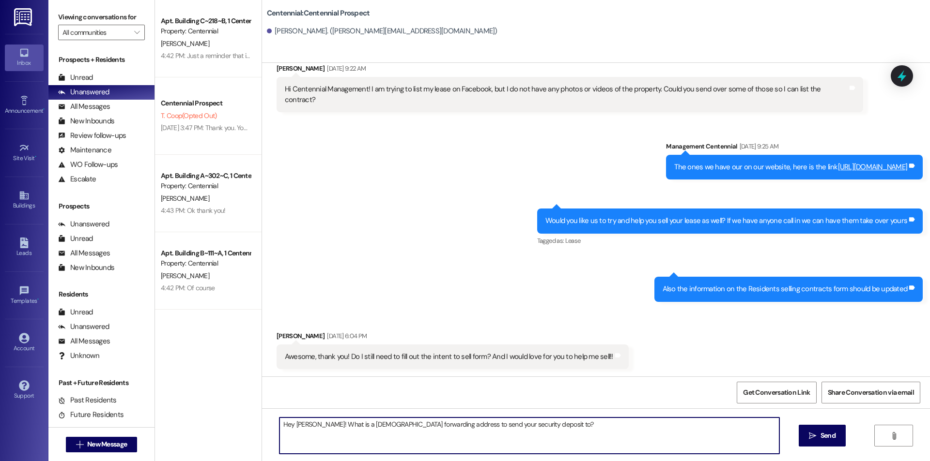
drag, startPoint x: 314, startPoint y: 425, endPoint x: 287, endPoint y: 430, distance: 27.5
click at [287, 430] on textarea "Hey Elizabeth! What is a god forwarding address to send your security deposit t…" at bounding box center [529, 436] width 500 height 36
type textarea "Hey Alyssa! What is a god forwarding address to send your security deposit to?"
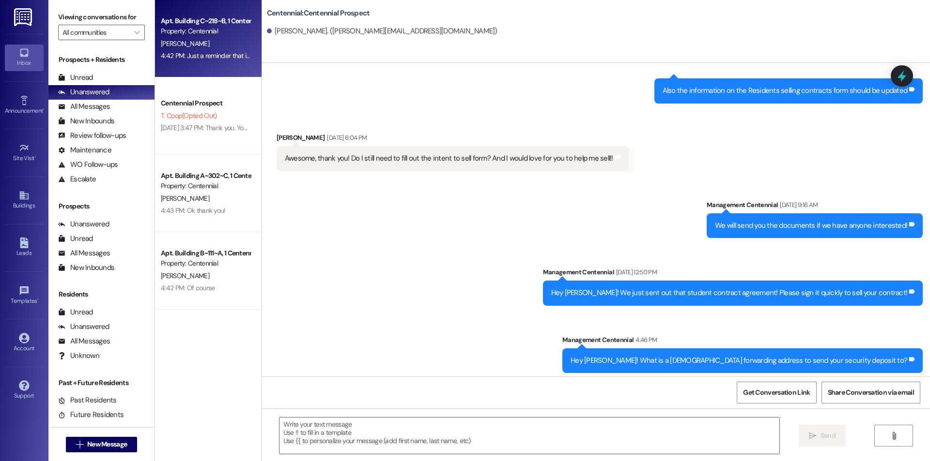
scroll to position [1397, 0]
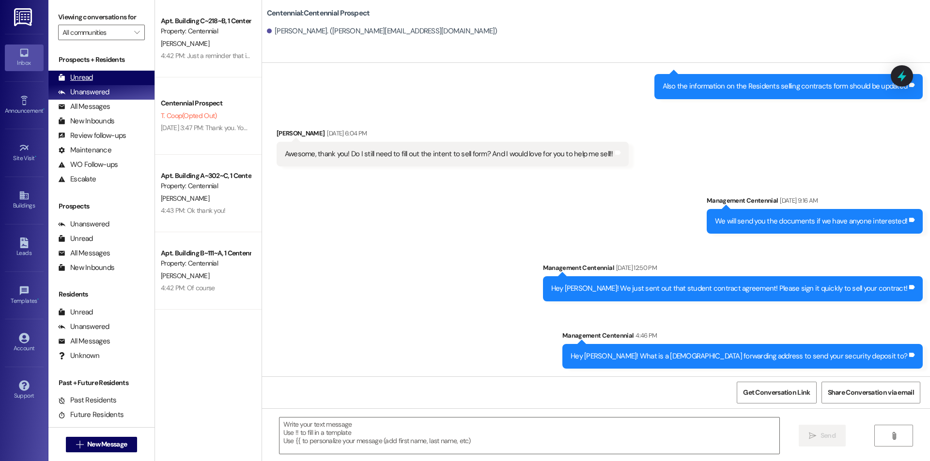
click at [110, 76] on div "Unread (0)" at bounding box center [101, 78] width 106 height 15
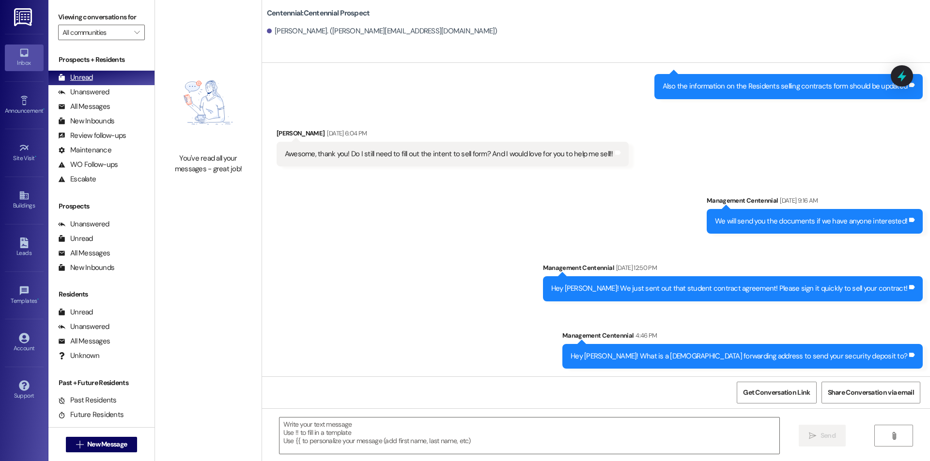
click at [99, 75] on div "Unread (0)" at bounding box center [101, 78] width 106 height 15
click at [72, 88] on div "Unanswered" at bounding box center [83, 92] width 51 height 10
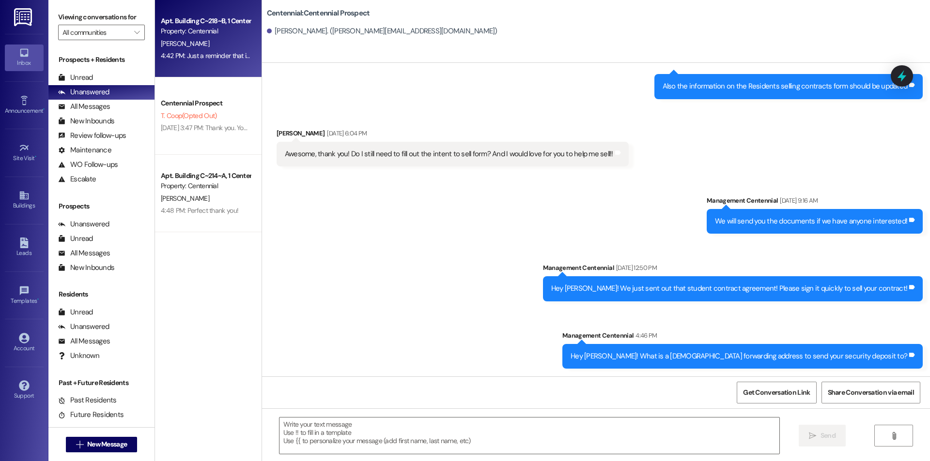
click at [222, 51] on div "4:42 PM: Just a reminder that if you are transferring unit everything must be c…" at bounding box center [440, 55] width 558 height 9
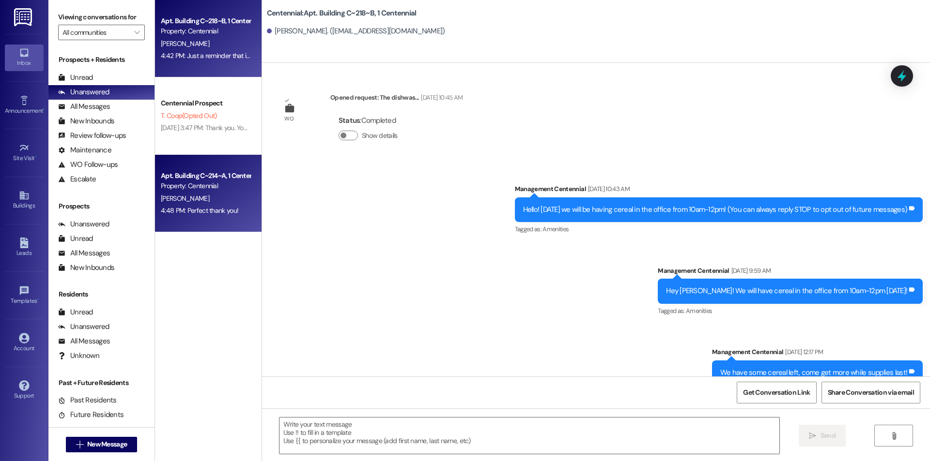
scroll to position [29251, 0]
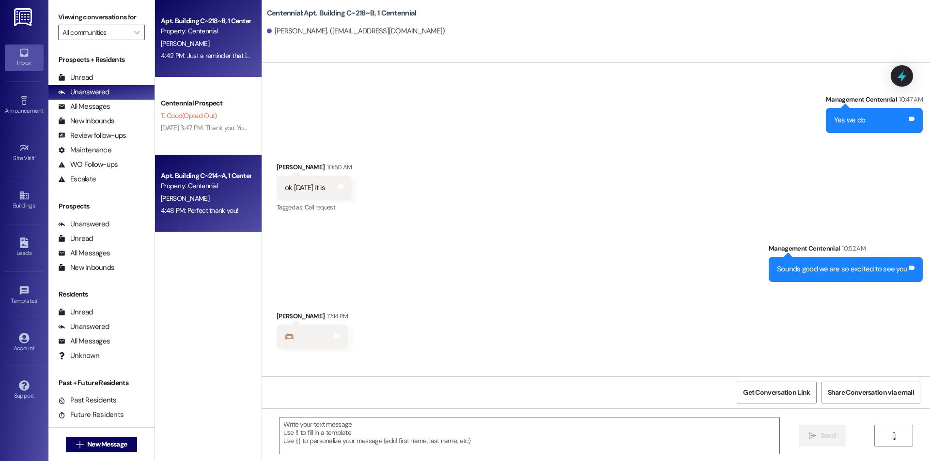
click at [205, 179] on div "Apt. Building C~214~A, 1 Centennial" at bounding box center [206, 176] width 90 height 10
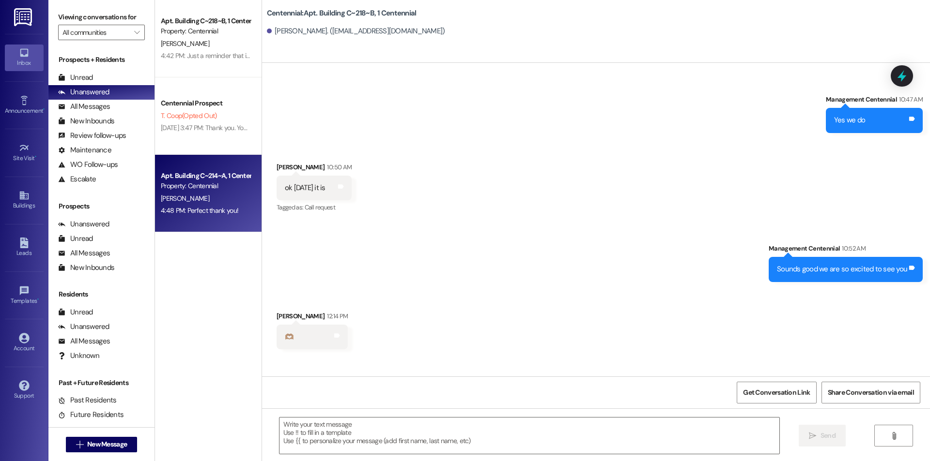
click at [204, 194] on div "K. Schow" at bounding box center [206, 199] width 92 height 12
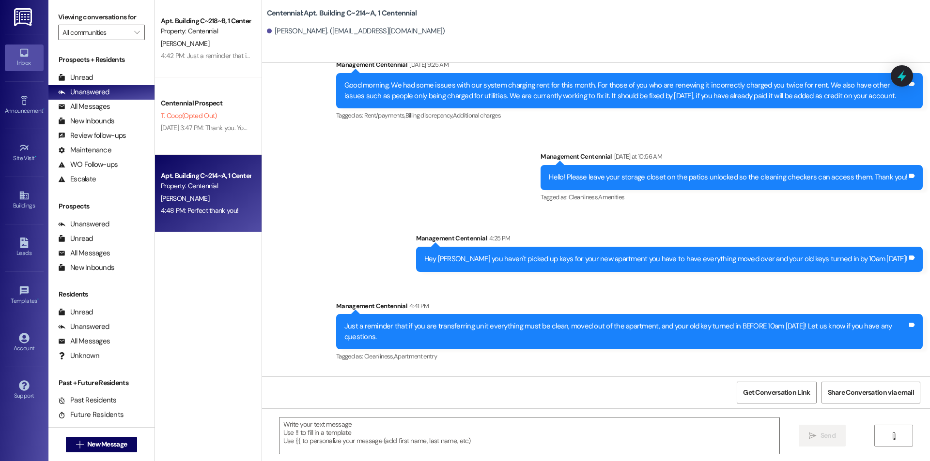
scroll to position [9986, 0]
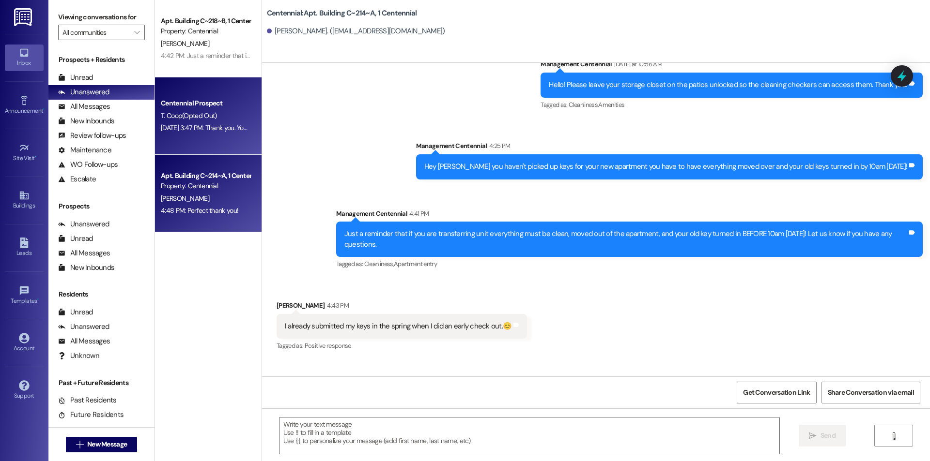
click at [178, 112] on span "T. Coop (Opted Out)" at bounding box center [189, 115] width 56 height 9
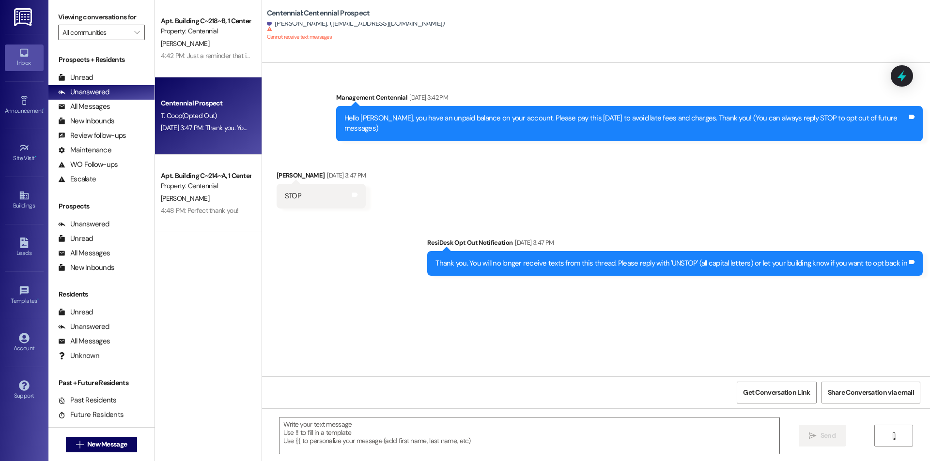
scroll to position [0, 0]
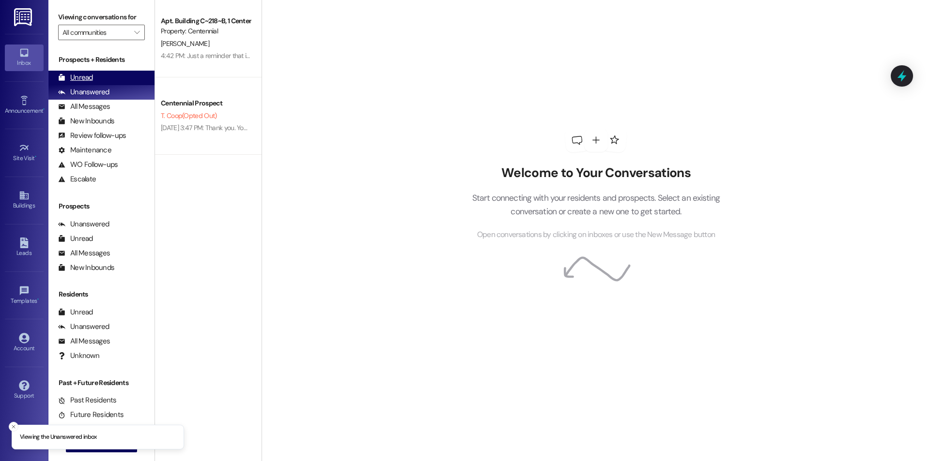
click at [74, 84] on div "Unread (0)" at bounding box center [101, 78] width 106 height 15
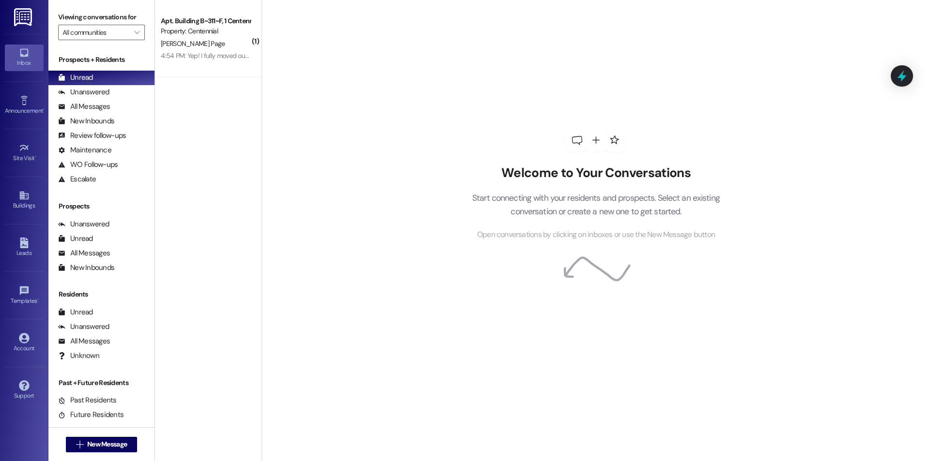
click at [188, 55] on div "4:54 PM: Yep! I fully moved out in April and did the last cleaning check and tu…" at bounding box center [304, 55] width 287 height 9
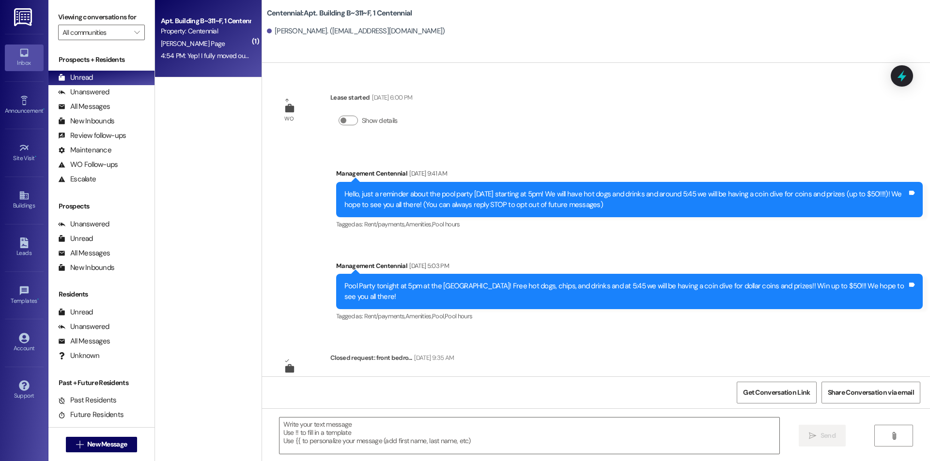
scroll to position [8276, 0]
